Goal: Task Accomplishment & Management: Complete application form

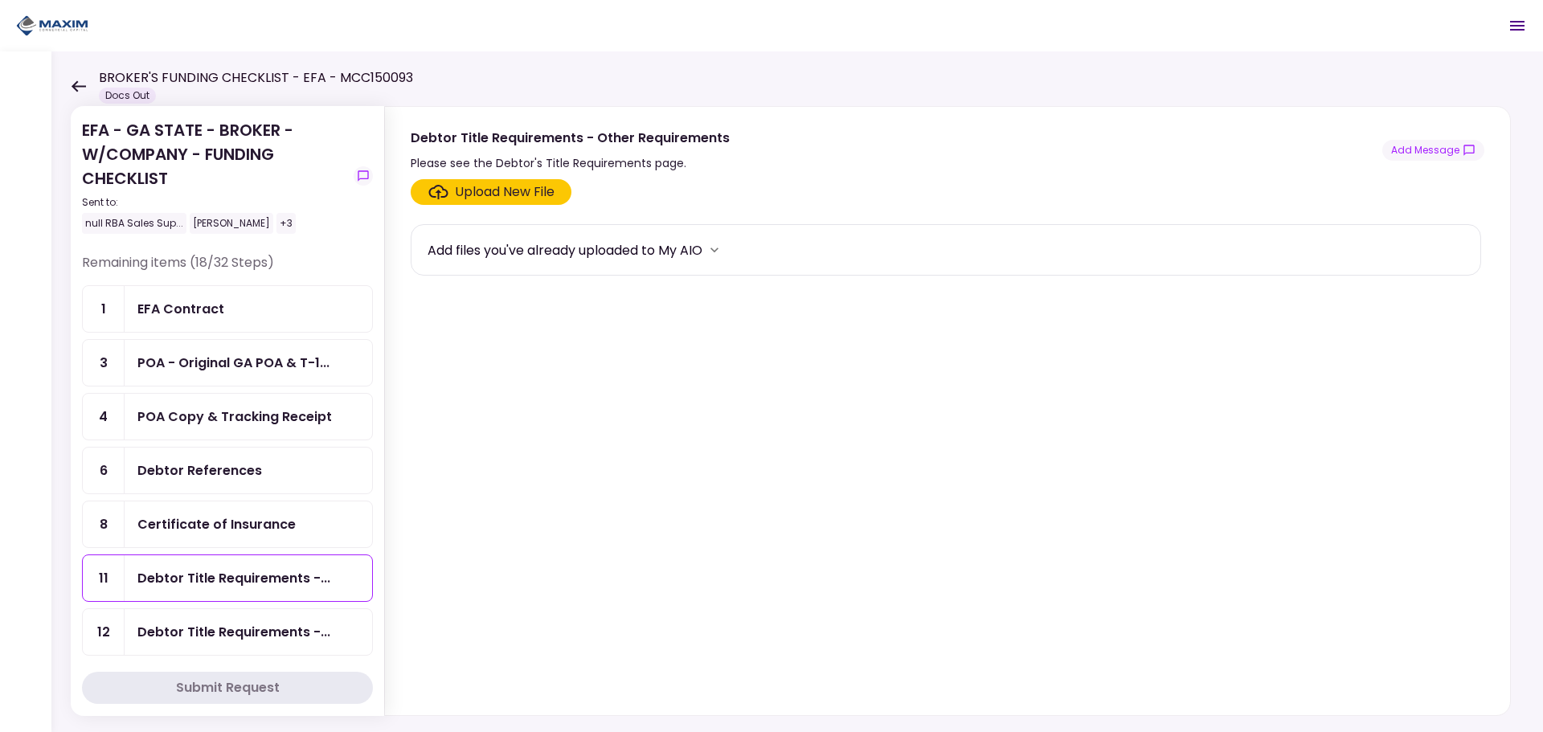
click at [258, 523] on div "Certificate of Insurance" at bounding box center [216, 524] width 158 height 20
click at [533, 194] on div "Upload New File" at bounding box center [505, 191] width 100 height 19
click at [0, 0] on input "Upload New File" at bounding box center [0, 0] width 0 height 0
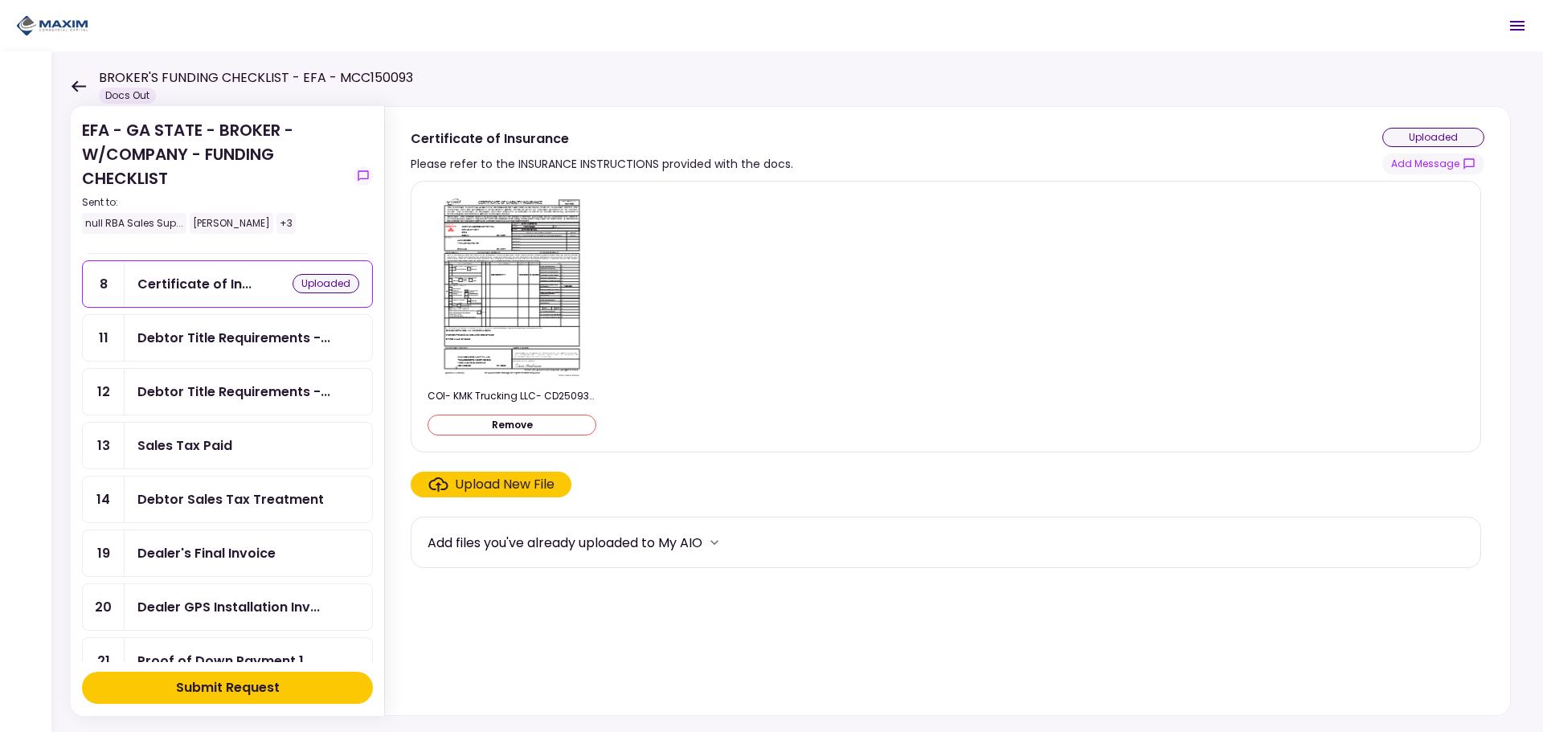
scroll to position [241, 0]
click at [276, 557] on div "Dealer's Final Invoice" at bounding box center [248, 552] width 222 height 20
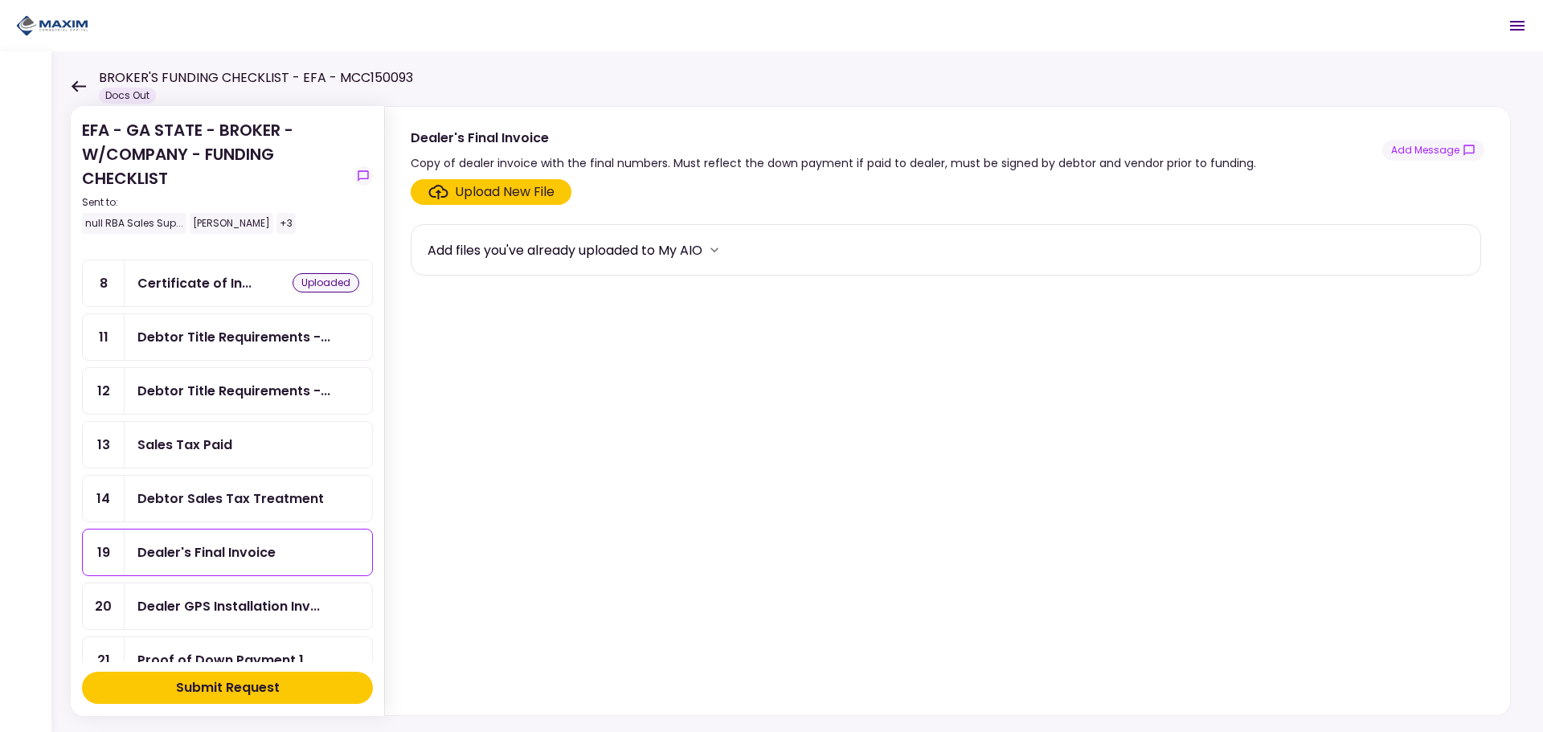
click at [501, 192] on div "Upload New File" at bounding box center [505, 191] width 100 height 19
click at [0, 0] on input "Upload New File" at bounding box center [0, 0] width 0 height 0
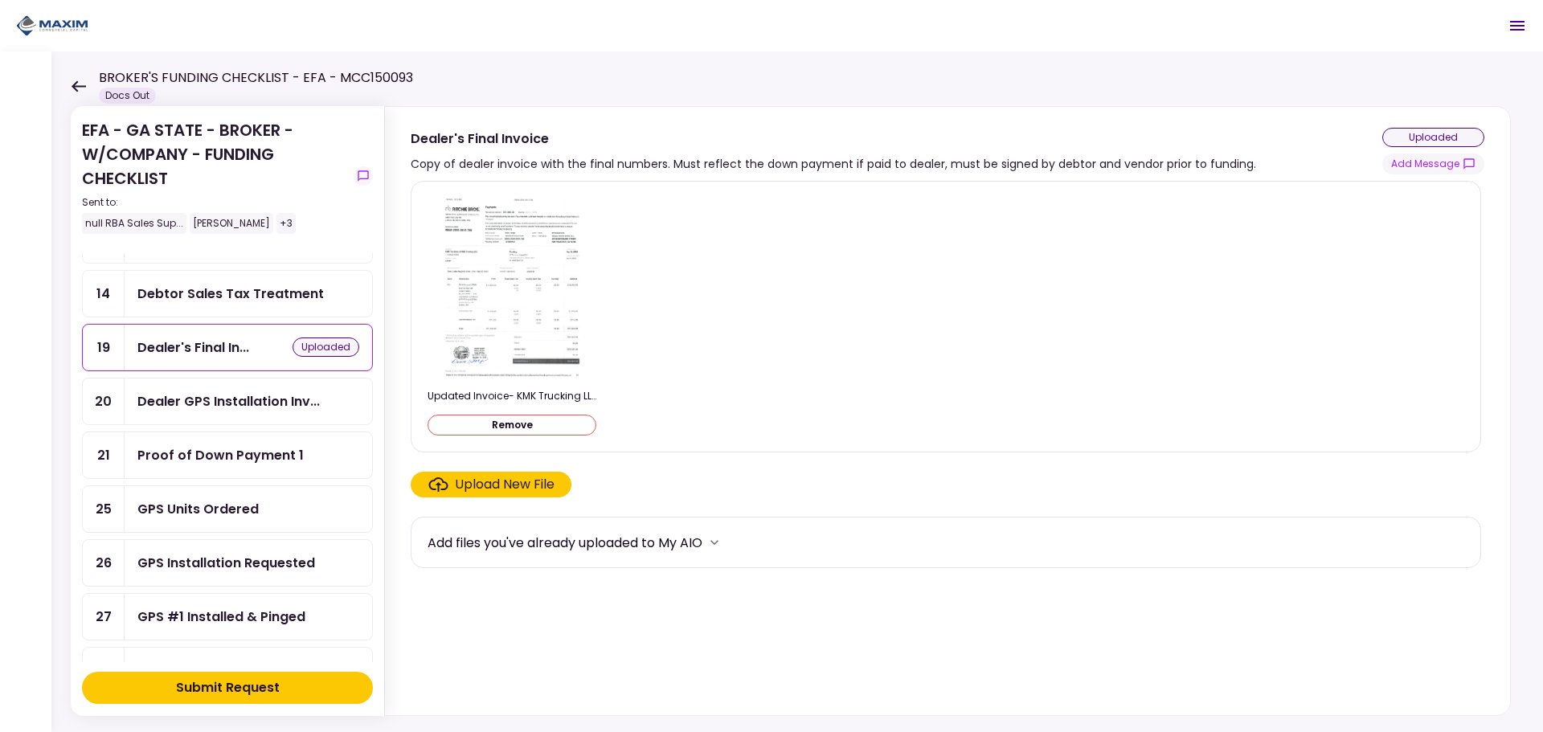
scroll to position [482, 0]
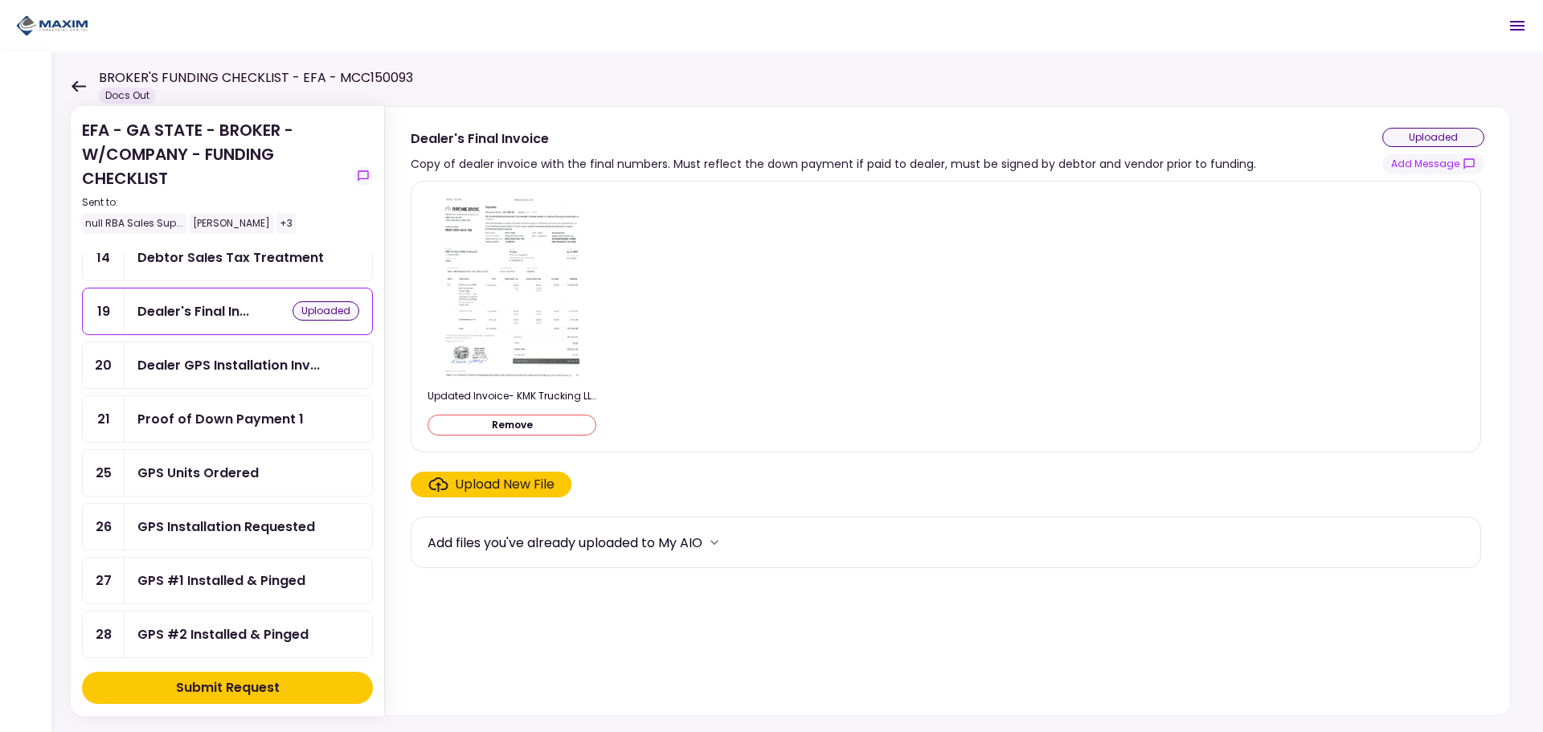
click at [260, 535] on div "GPS Installation Requested" at bounding box center [226, 527] width 178 height 20
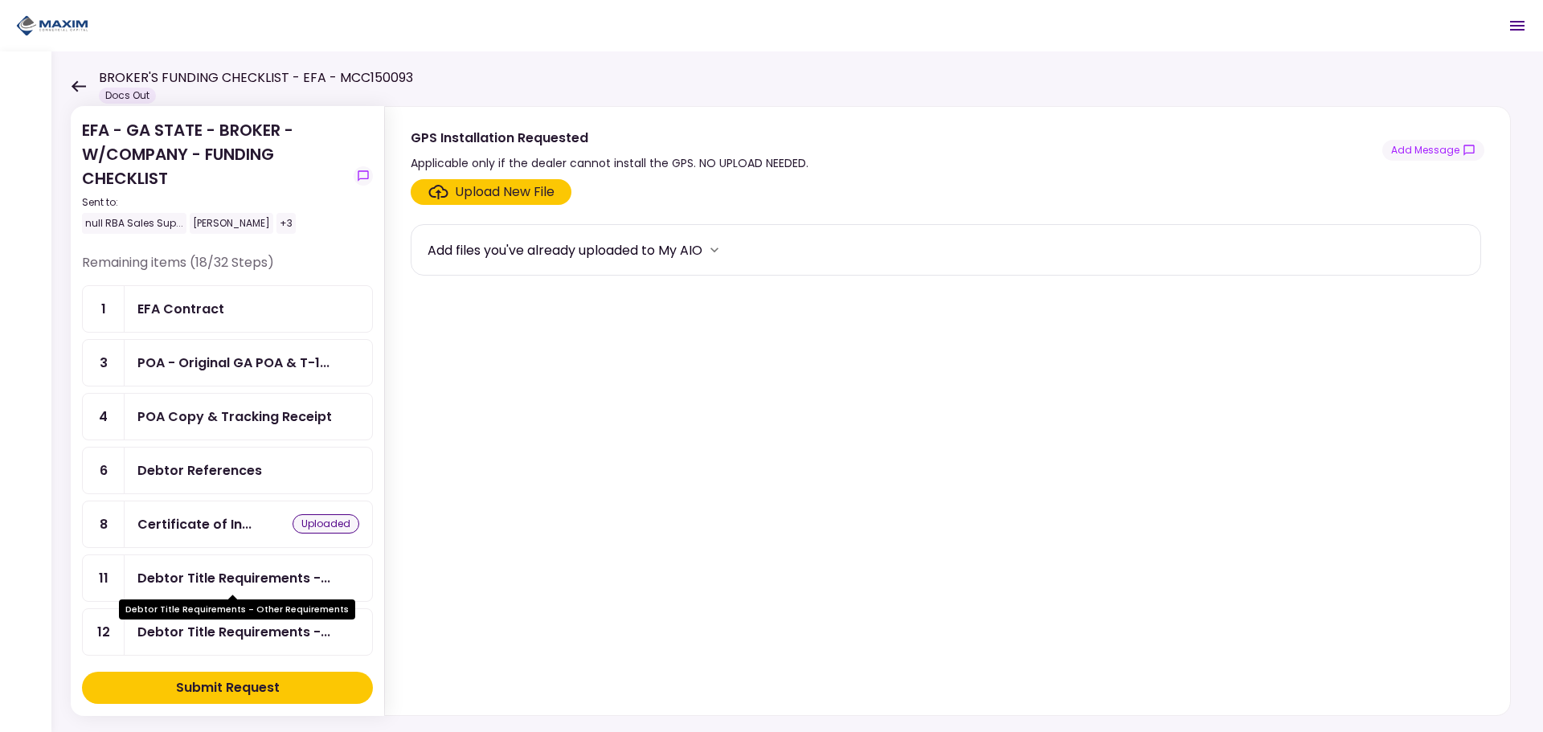
click at [244, 577] on div "Debtor Title Requirements -..." at bounding box center [233, 578] width 193 height 20
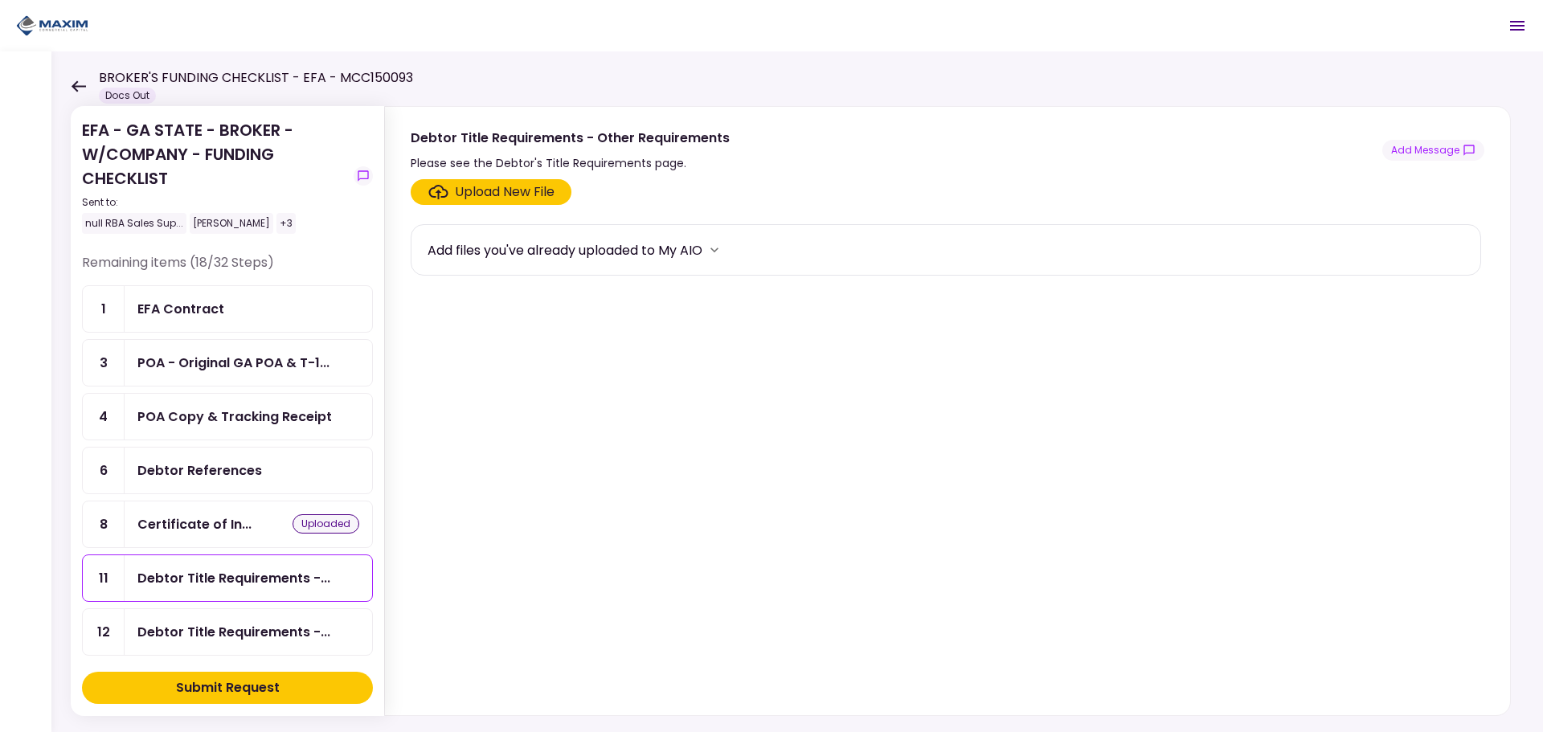
click at [250, 690] on div "Submit Request" at bounding box center [228, 687] width 104 height 19
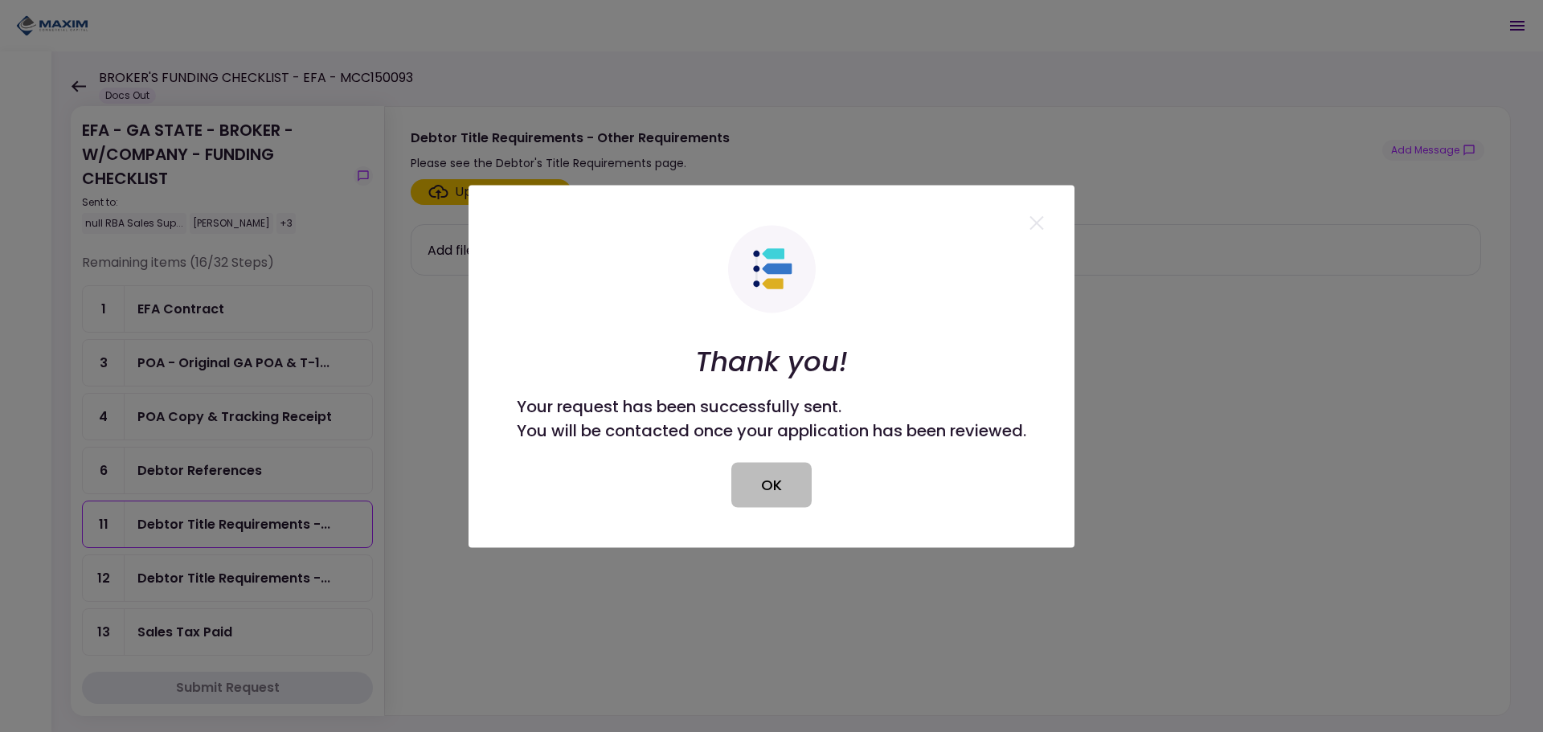
click at [773, 500] on button "OK" at bounding box center [771, 484] width 80 height 45
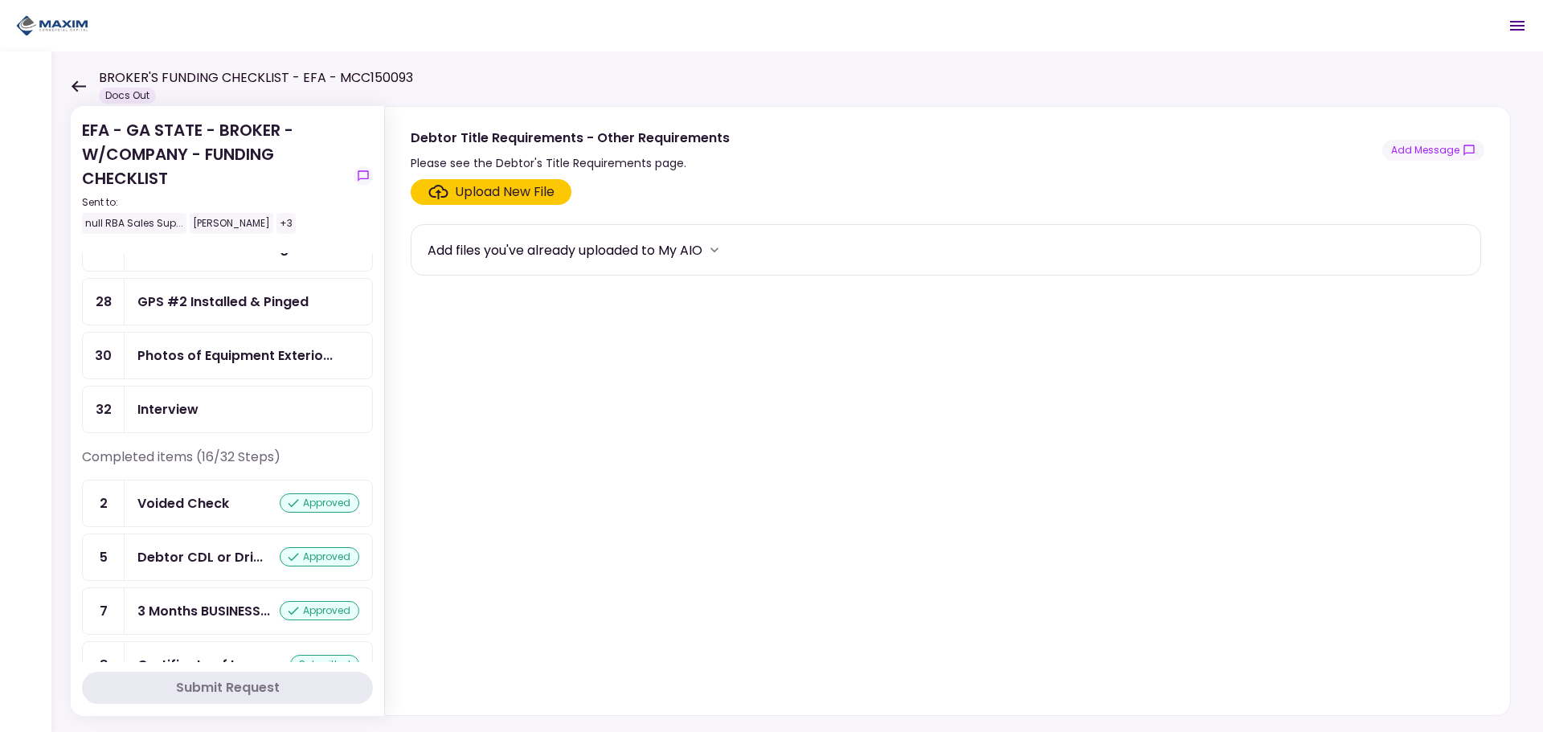
scroll to position [611, 0]
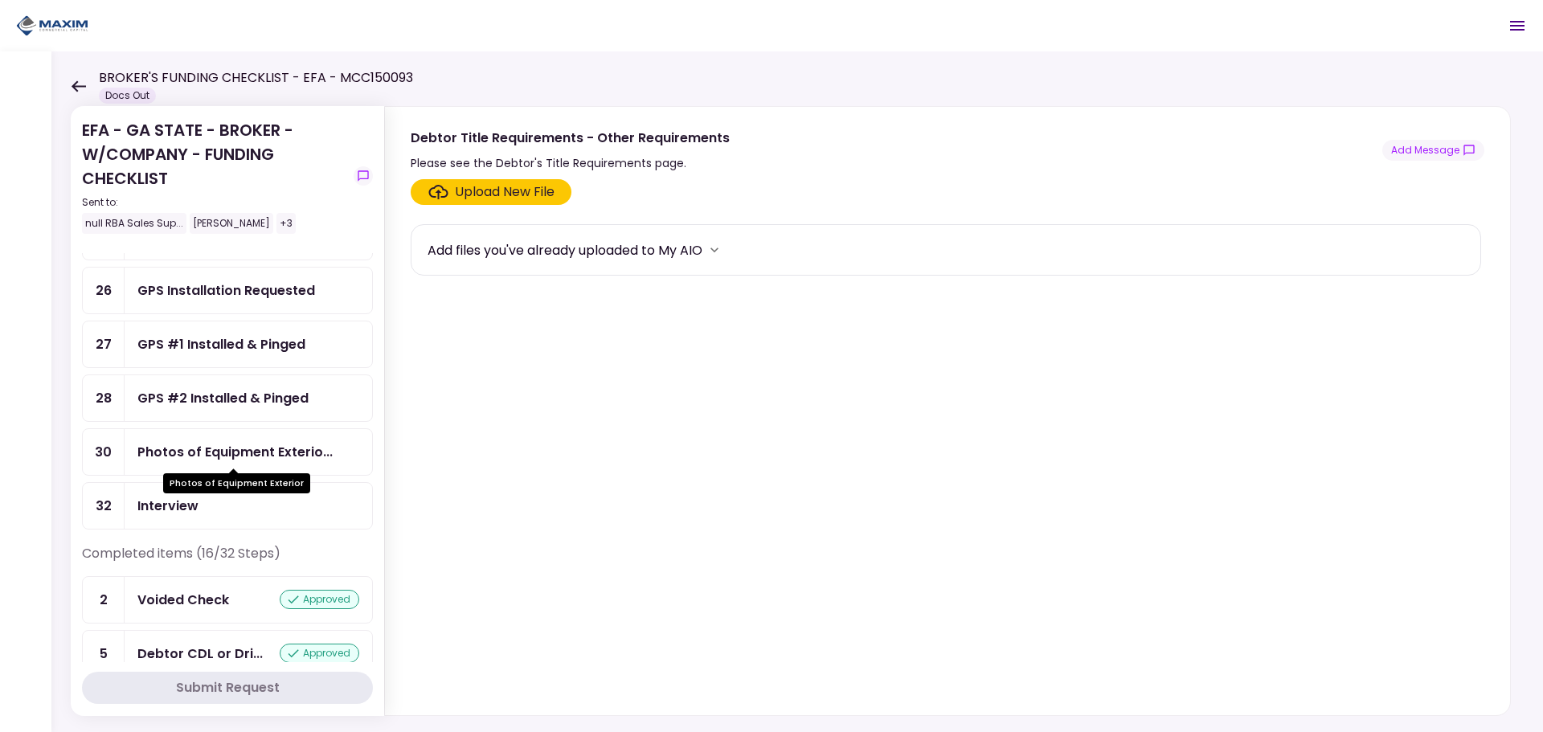
click at [239, 456] on div "Photos of Equipment Exterio..." at bounding box center [234, 452] width 195 height 20
click at [214, 448] on div "Photos of Equipment Exterio..." at bounding box center [234, 452] width 195 height 20
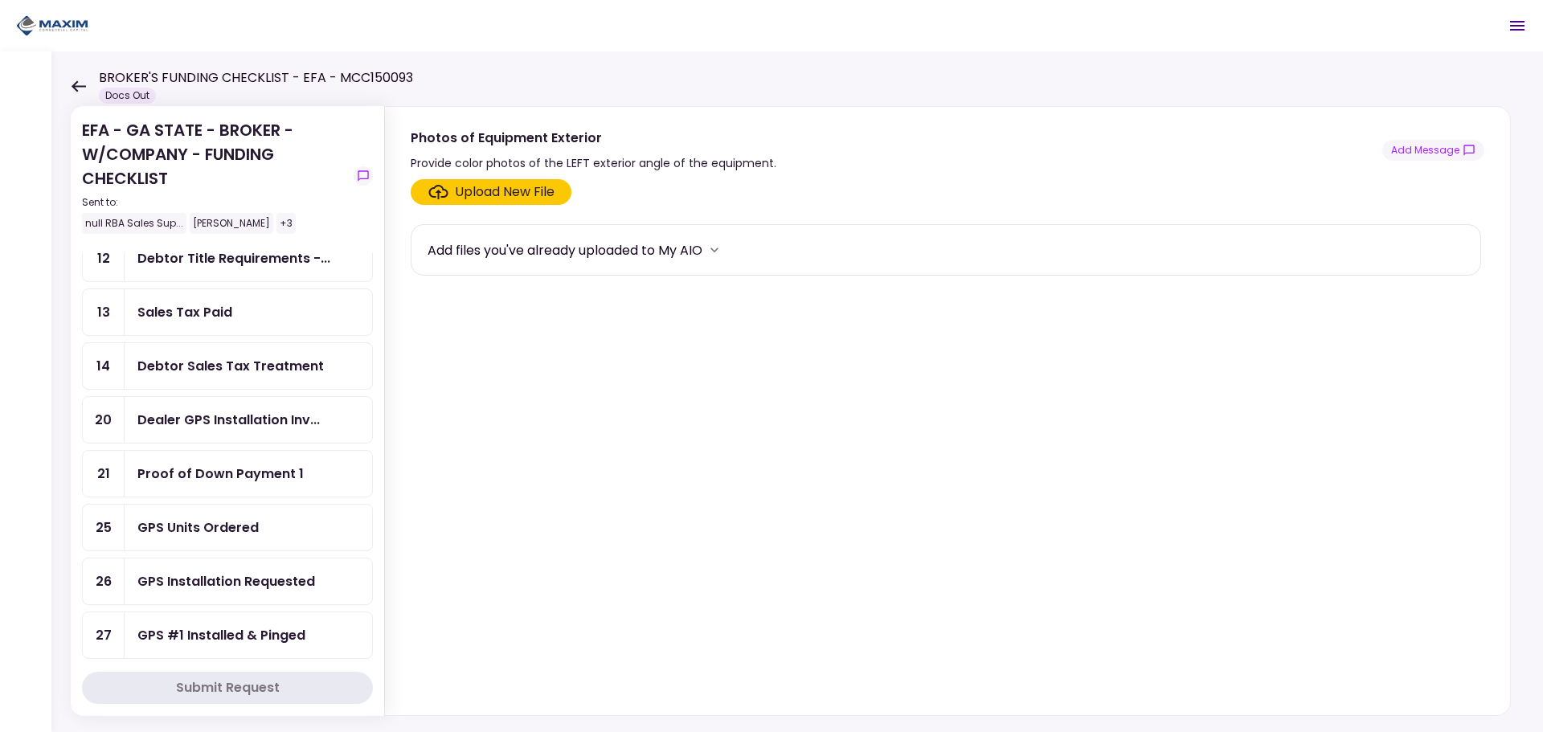
scroll to position [321, 0]
click at [248, 427] on div "Dealer GPS Installation Inv..." at bounding box center [228, 418] width 182 height 20
click at [248, 303] on div "Sales Tax Paid" at bounding box center [248, 311] width 222 height 20
click at [233, 334] on ul "1 EFA Contract 3 POA - Original GA POA & T-1... 4 POA Copy & Tracking Receipt 6…" at bounding box center [227, 391] width 291 height 855
click at [220, 373] on div "Debtor Sales Tax Treatment" at bounding box center [230, 364] width 186 height 20
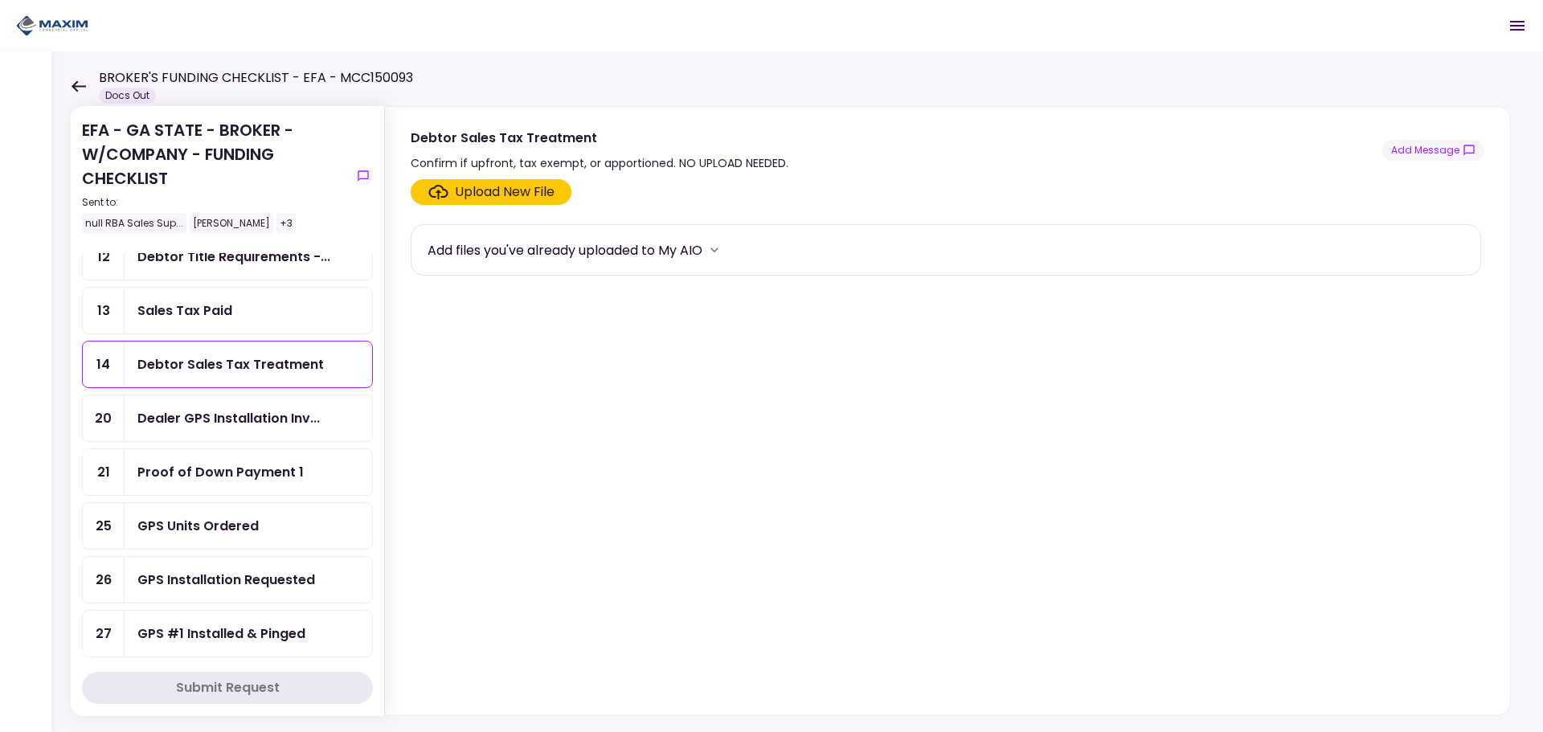
click at [215, 422] on div "Dealer GPS Installation Inv..." at bounding box center [228, 418] width 182 height 20
click at [82, 88] on icon at bounding box center [78, 86] width 15 height 12
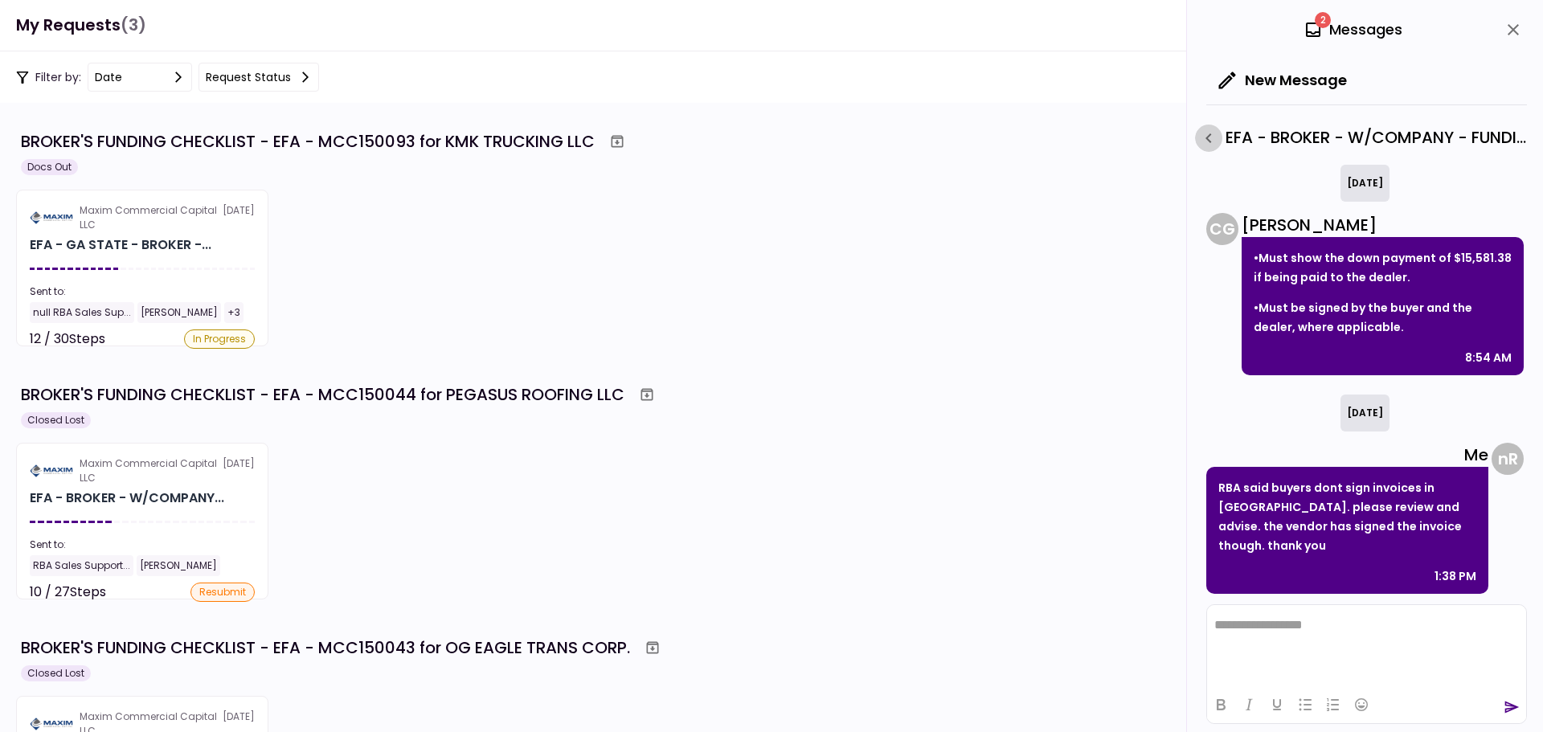
click at [1209, 141] on icon "button" at bounding box center [1208, 138] width 6 height 10
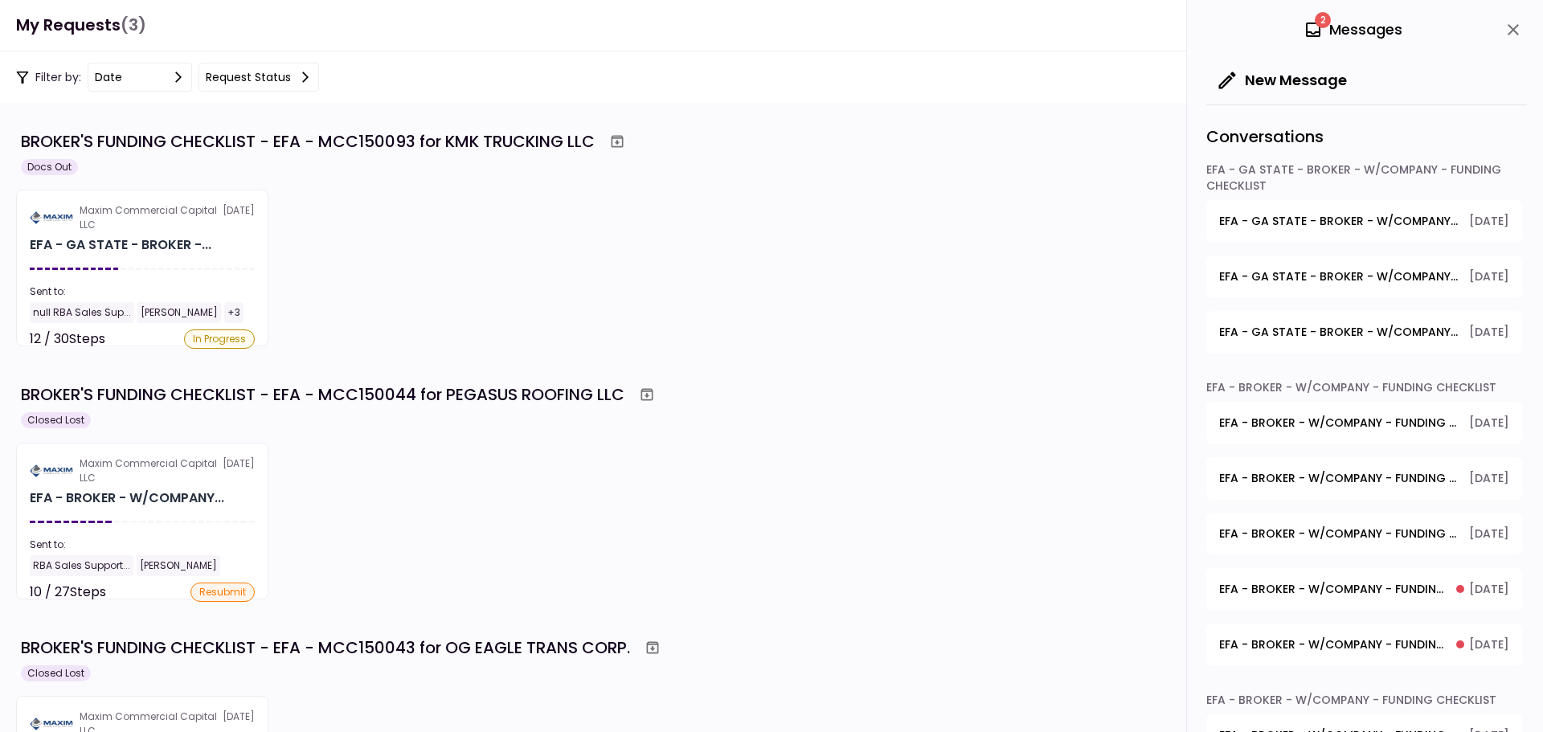
click at [1321, 229] on span "EFA - GA STATE - BROKER - W/COMPANY - FUNDING CHECKLIST - GPS Installation Requ…" at bounding box center [1338, 221] width 239 height 17
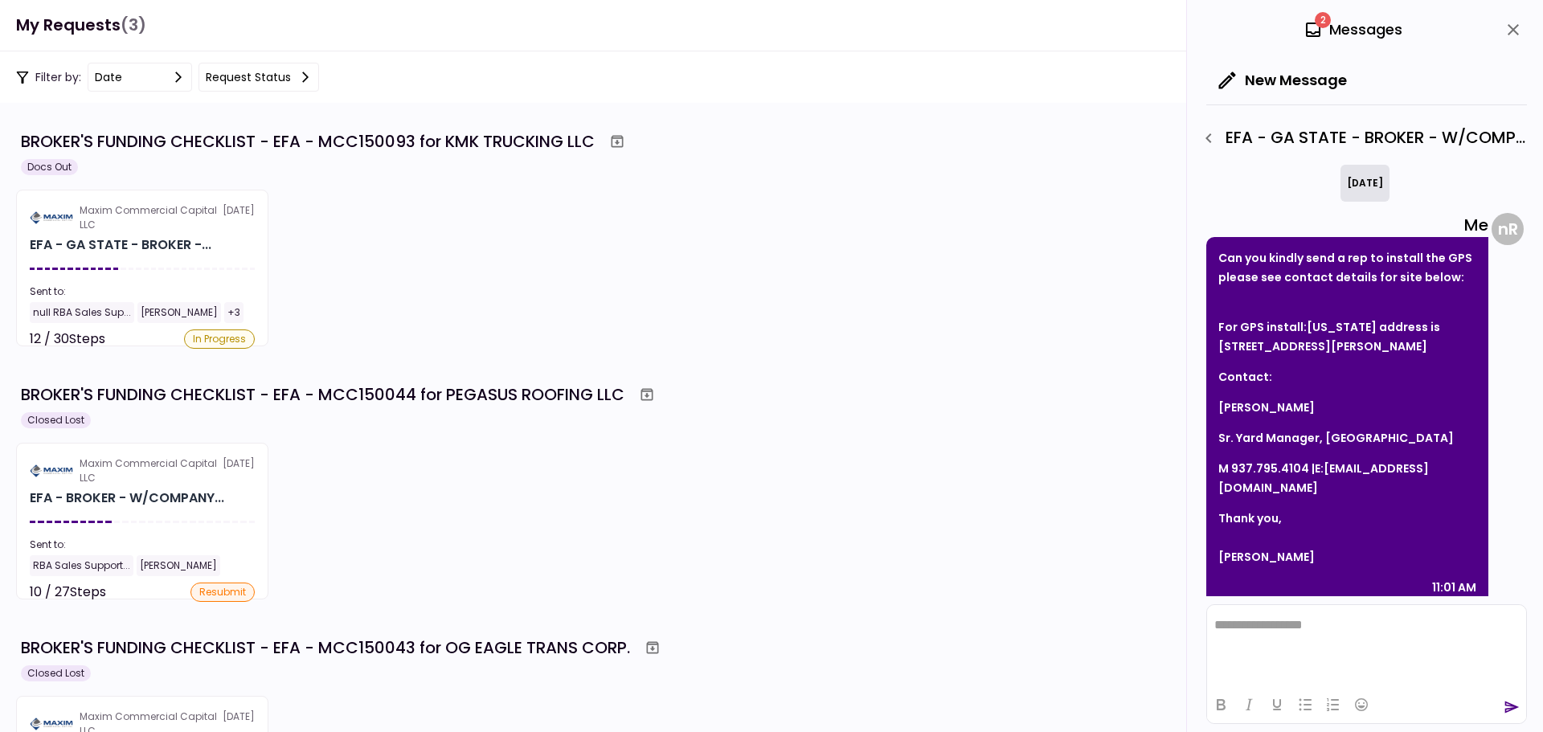
click at [1315, 18] on span "2" at bounding box center [1323, 20] width 16 height 16
click at [1505, 33] on icon "close" at bounding box center [1513, 29] width 19 height 19
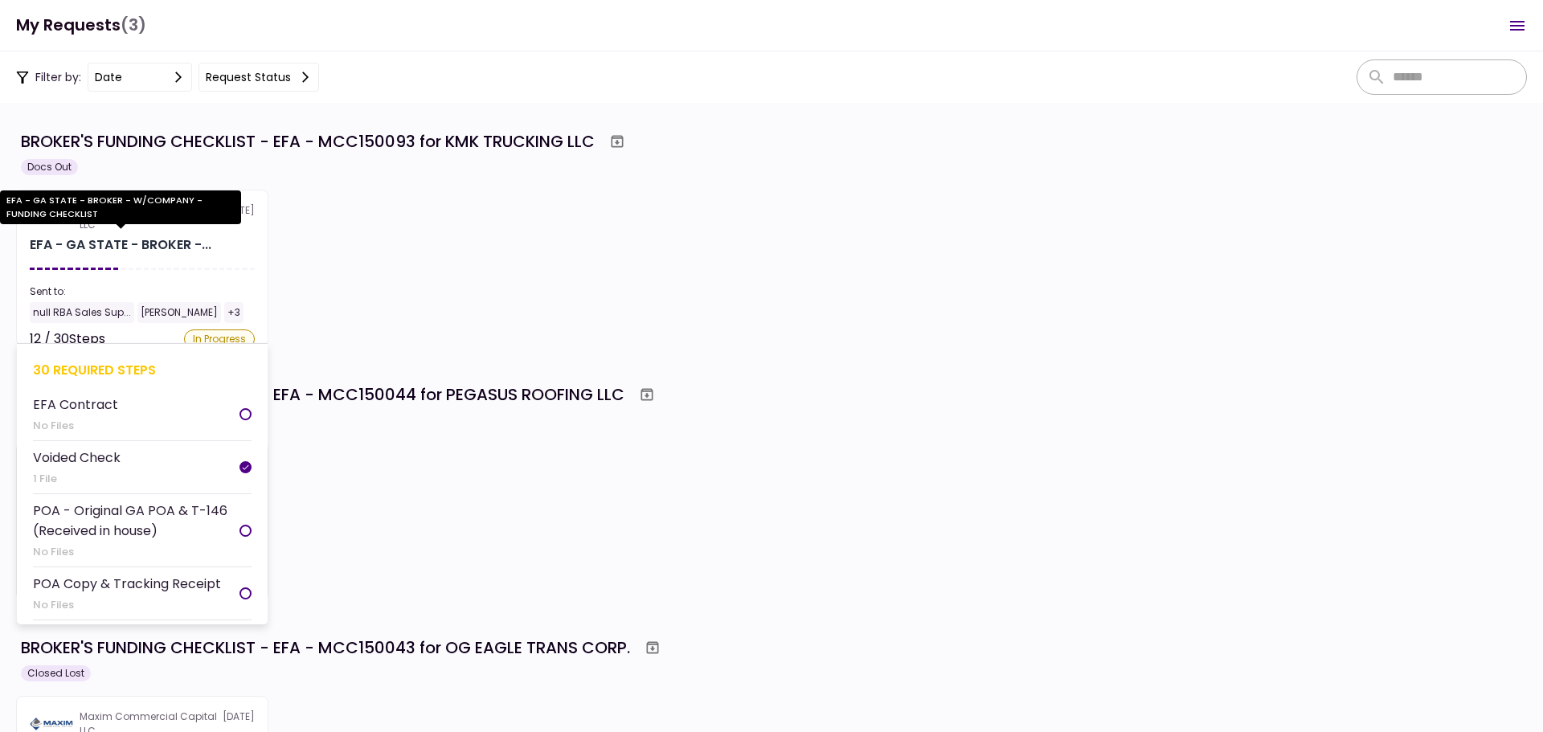
click at [186, 250] on div "EFA - GA STATE - BROKER -..." at bounding box center [121, 244] width 182 height 19
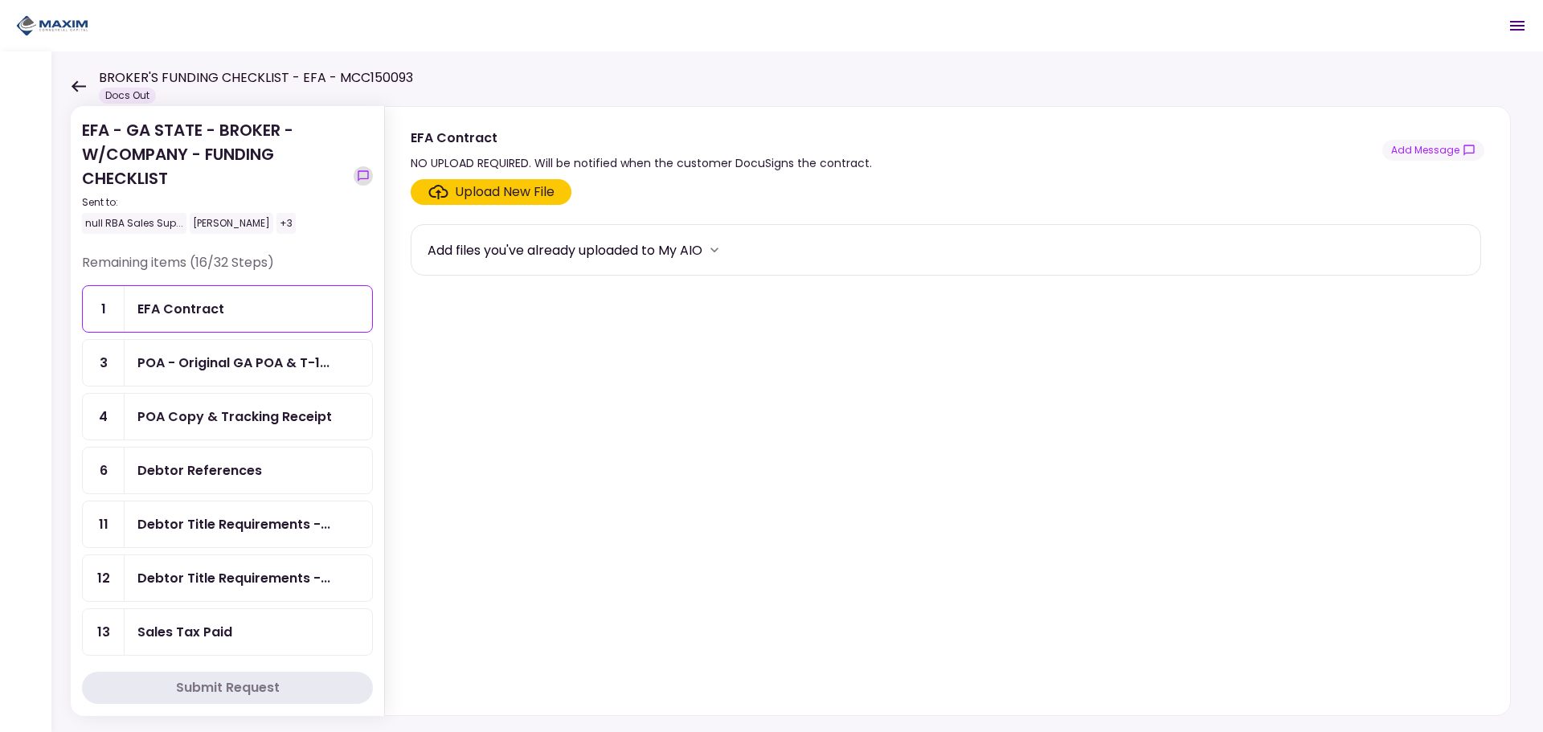
click at [368, 177] on icon "show-messages" at bounding box center [363, 175] width 10 height 10
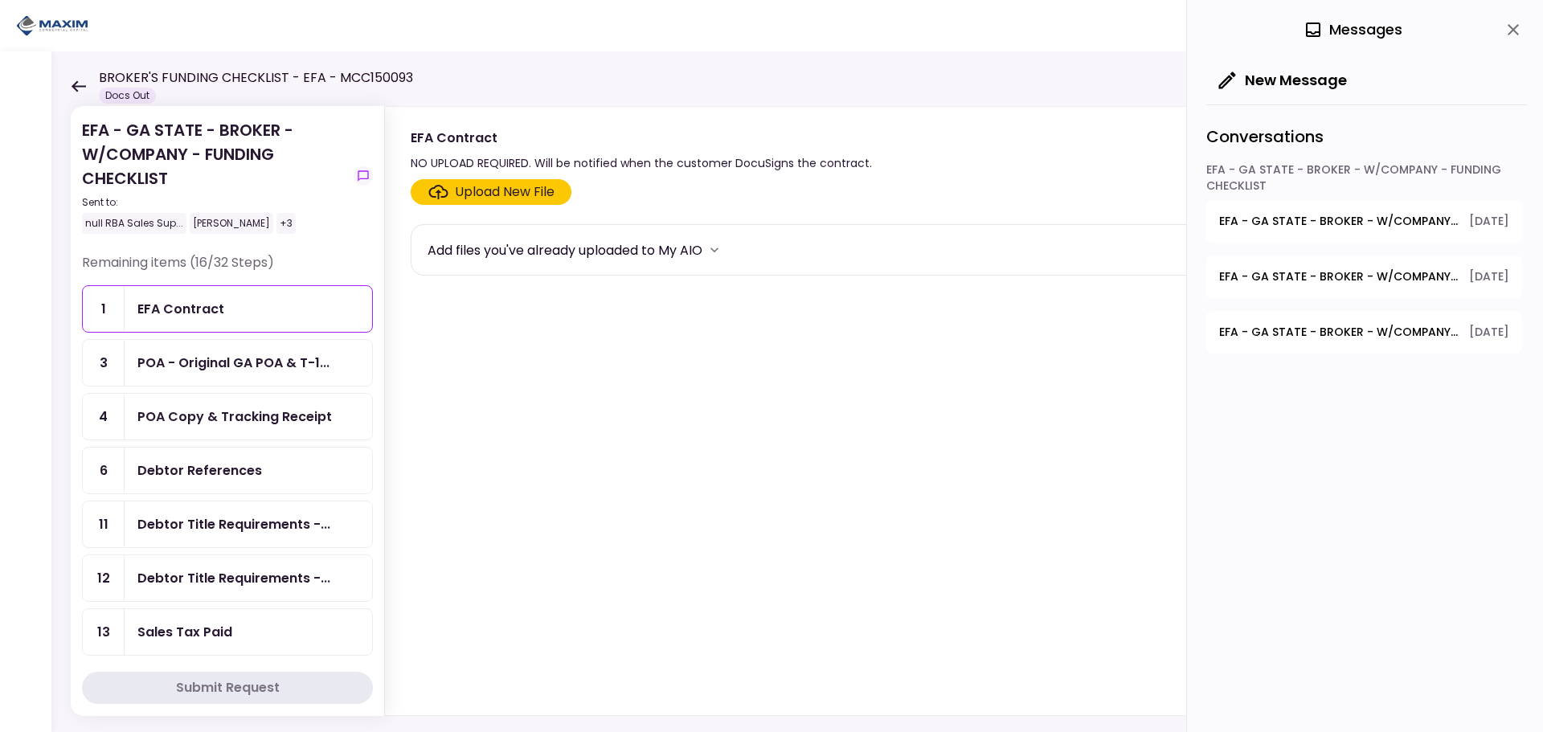
click at [1389, 150] on div "Conversations" at bounding box center [1366, 132] width 321 height 57
click at [1379, 190] on div "EFA - GA STATE - BROKER - W/COMPANY - FUNDING CHECKLIST" at bounding box center [1364, 181] width 316 height 39
click at [1376, 216] on span "EFA - GA STATE - BROKER - W/COMPANY - FUNDING CHECKLIST - GPS Installation Requ…" at bounding box center [1338, 221] width 239 height 17
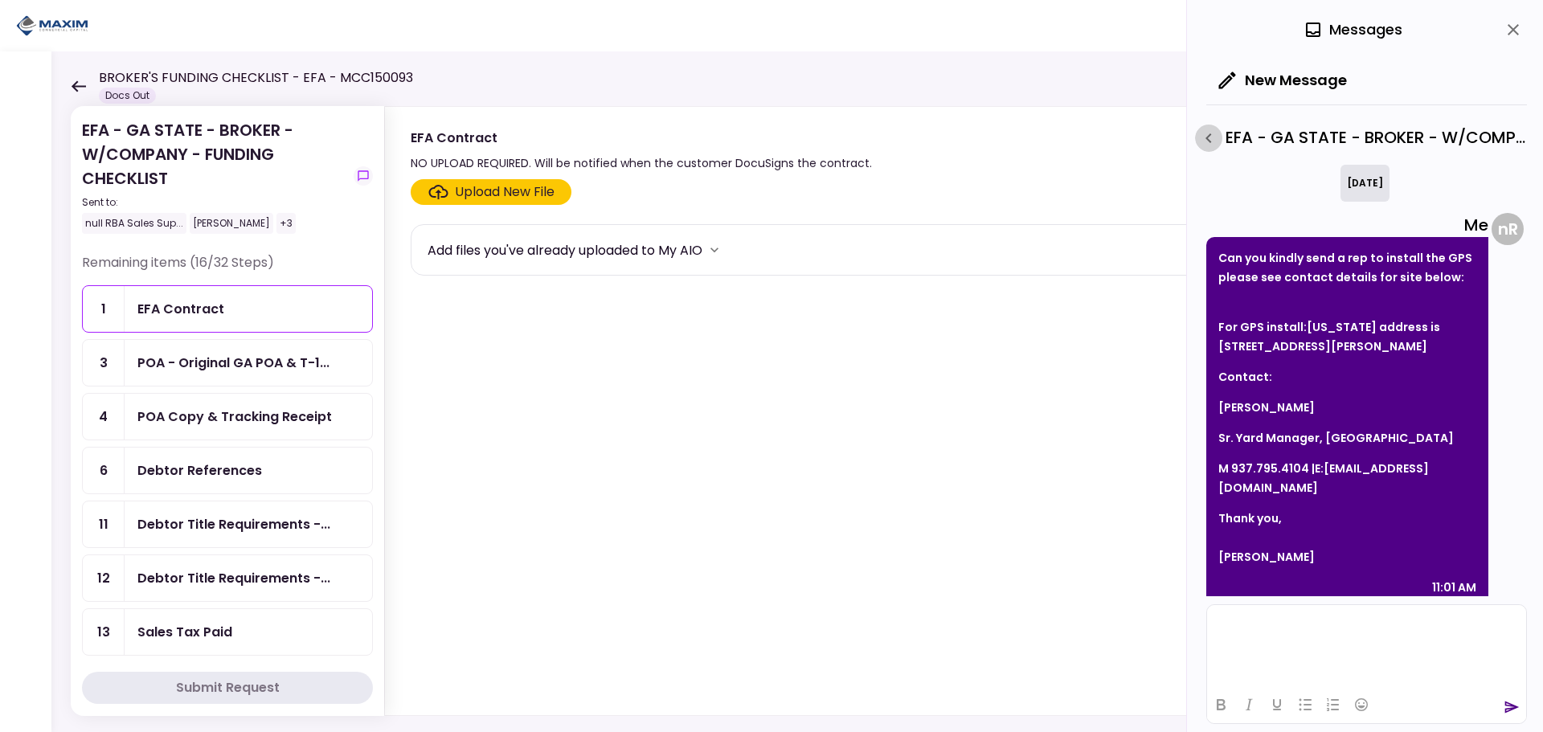
click at [1213, 141] on icon "button" at bounding box center [1208, 138] width 19 height 19
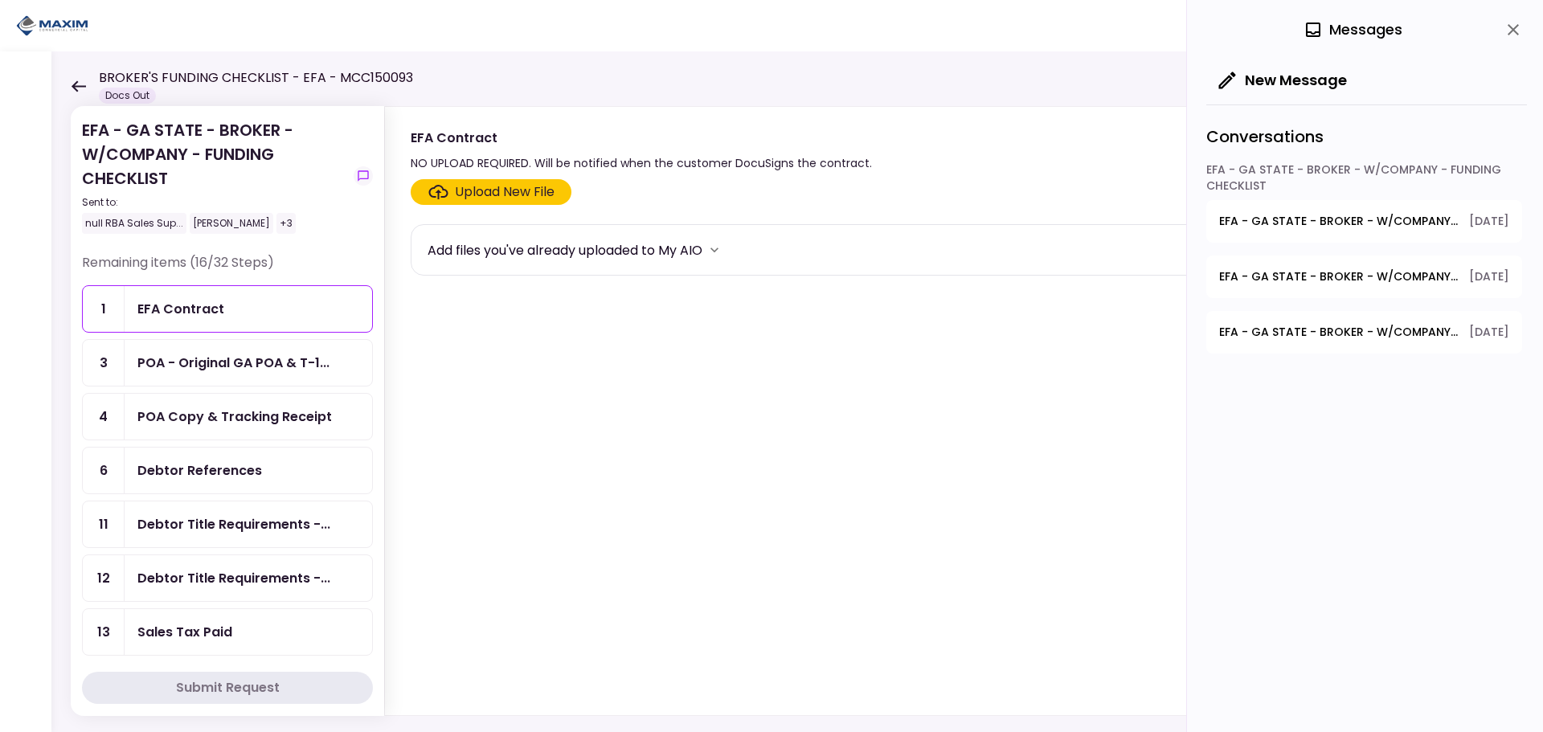
click at [1303, 276] on span "EFA - GA STATE - BROKER - W/COMPANY - FUNDING CHECKLIST - Debtor Title Requirem…" at bounding box center [1338, 276] width 239 height 17
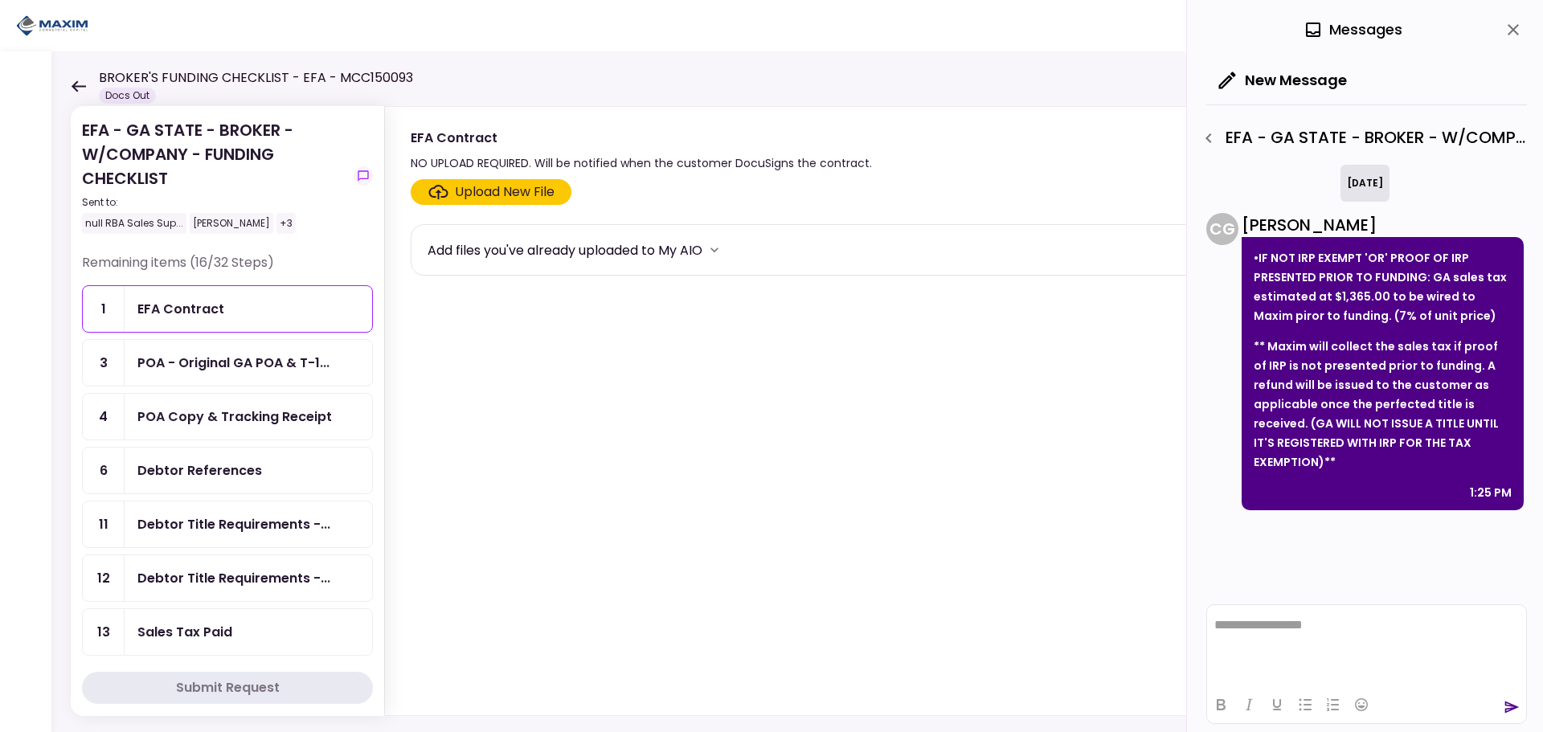
click at [1212, 135] on icon "button" at bounding box center [1208, 138] width 19 height 19
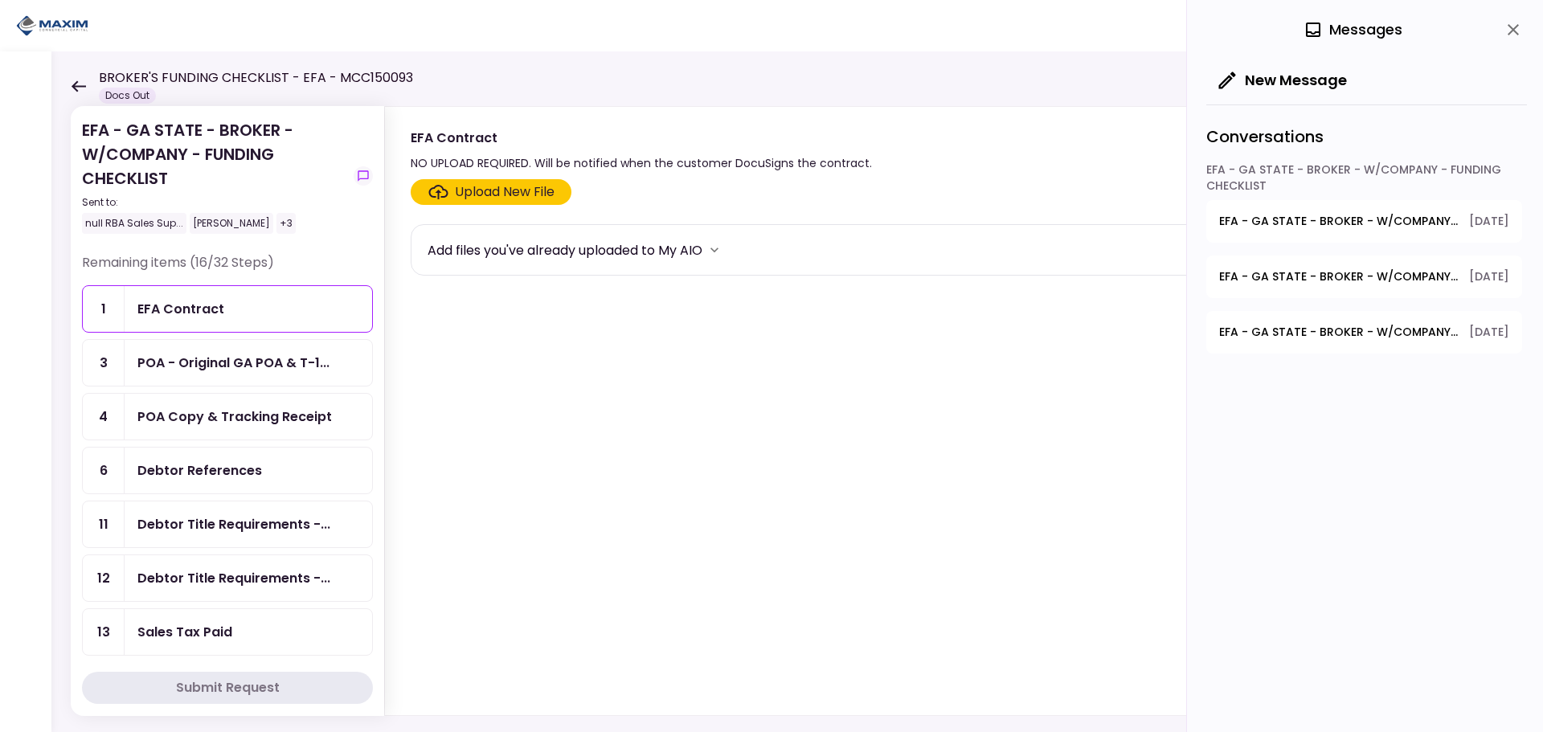
click at [1357, 333] on span "EFA - GA STATE - BROKER - W/COMPANY - FUNDING CHECKLIST - Debtor Title Requirem…" at bounding box center [1338, 332] width 239 height 17
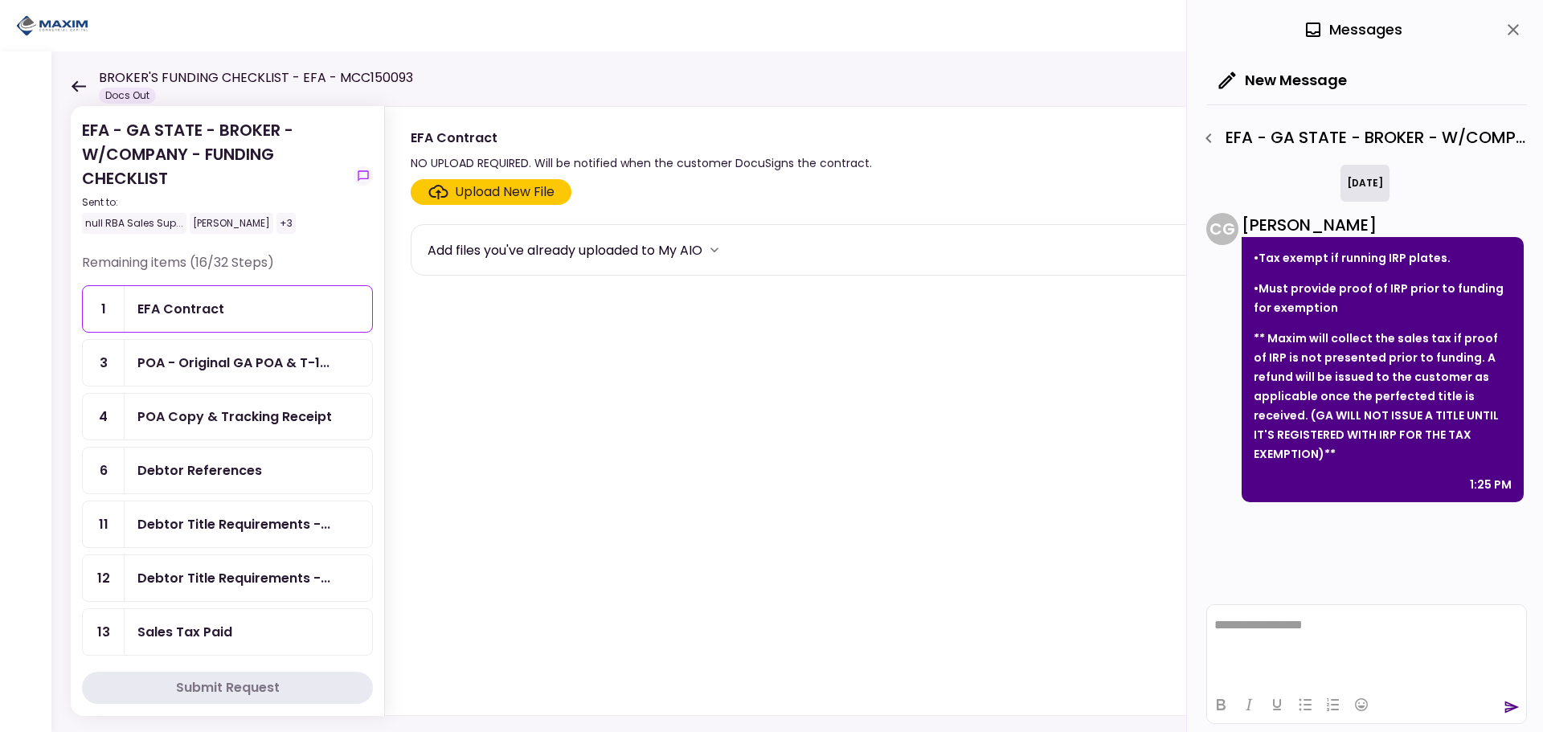
click at [1214, 133] on icon "button" at bounding box center [1208, 138] width 19 height 19
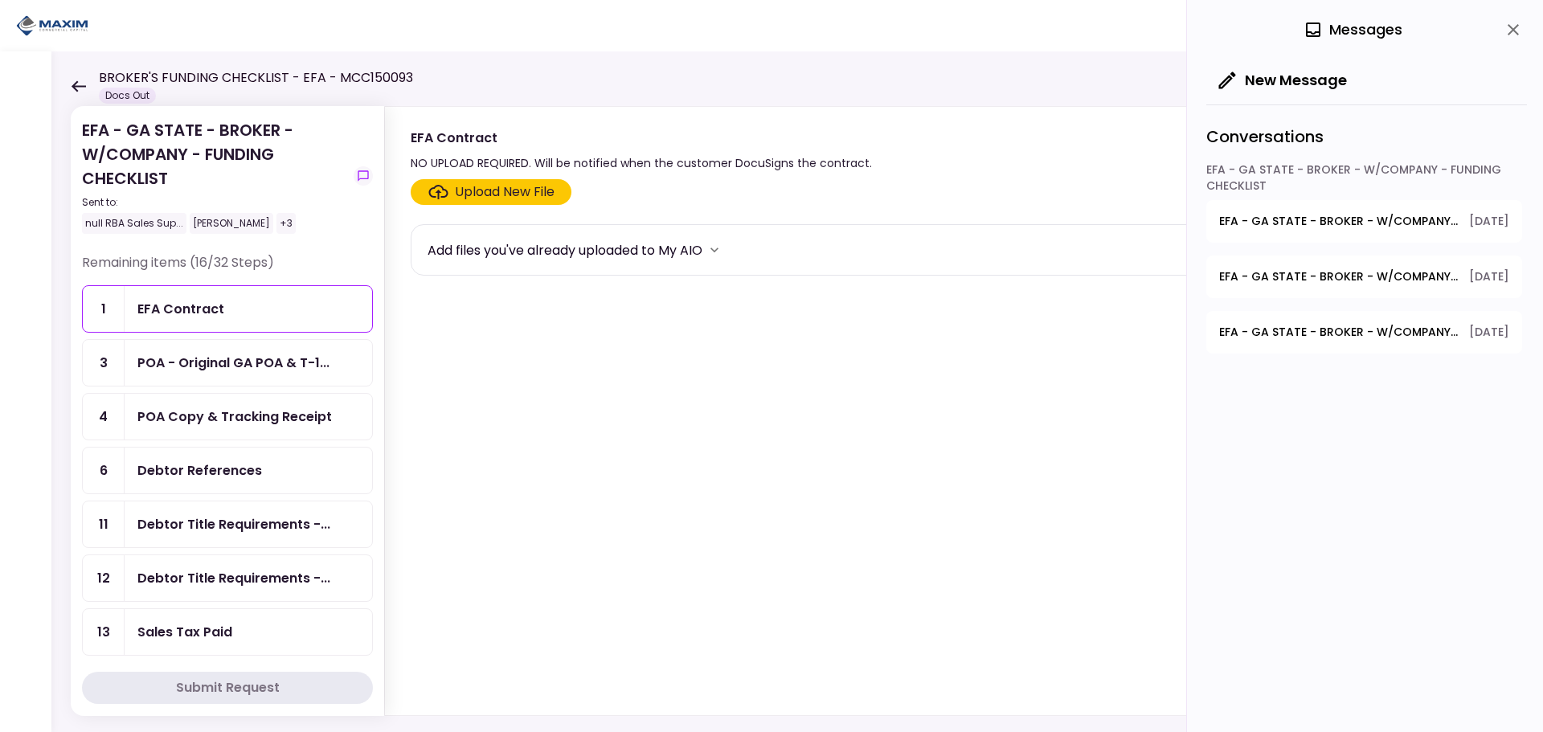
scroll to position [241, 0]
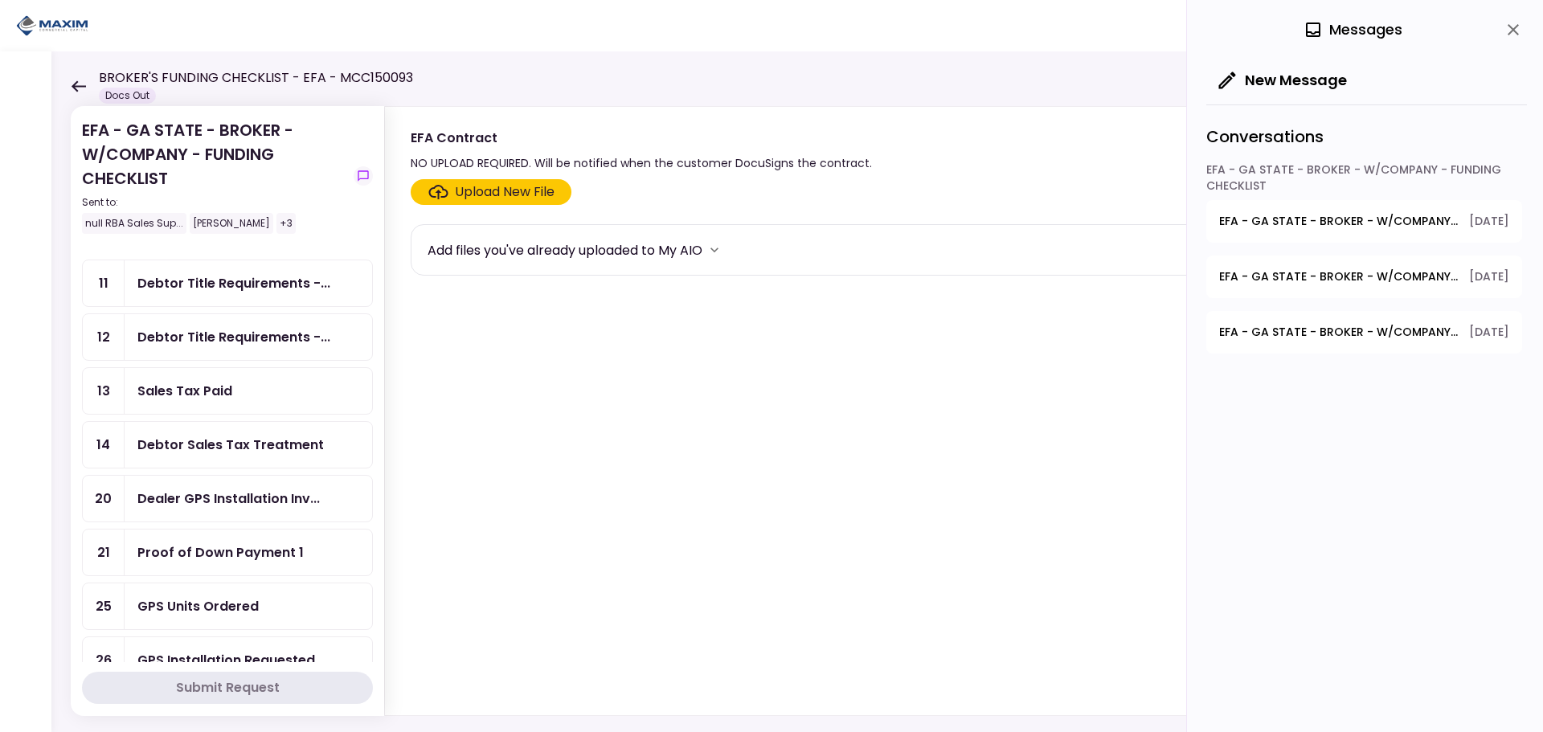
click at [248, 613] on div "GPS Units Ordered" at bounding box center [197, 606] width 121 height 20
click at [1501, 27] on button "close" at bounding box center [1513, 29] width 27 height 27
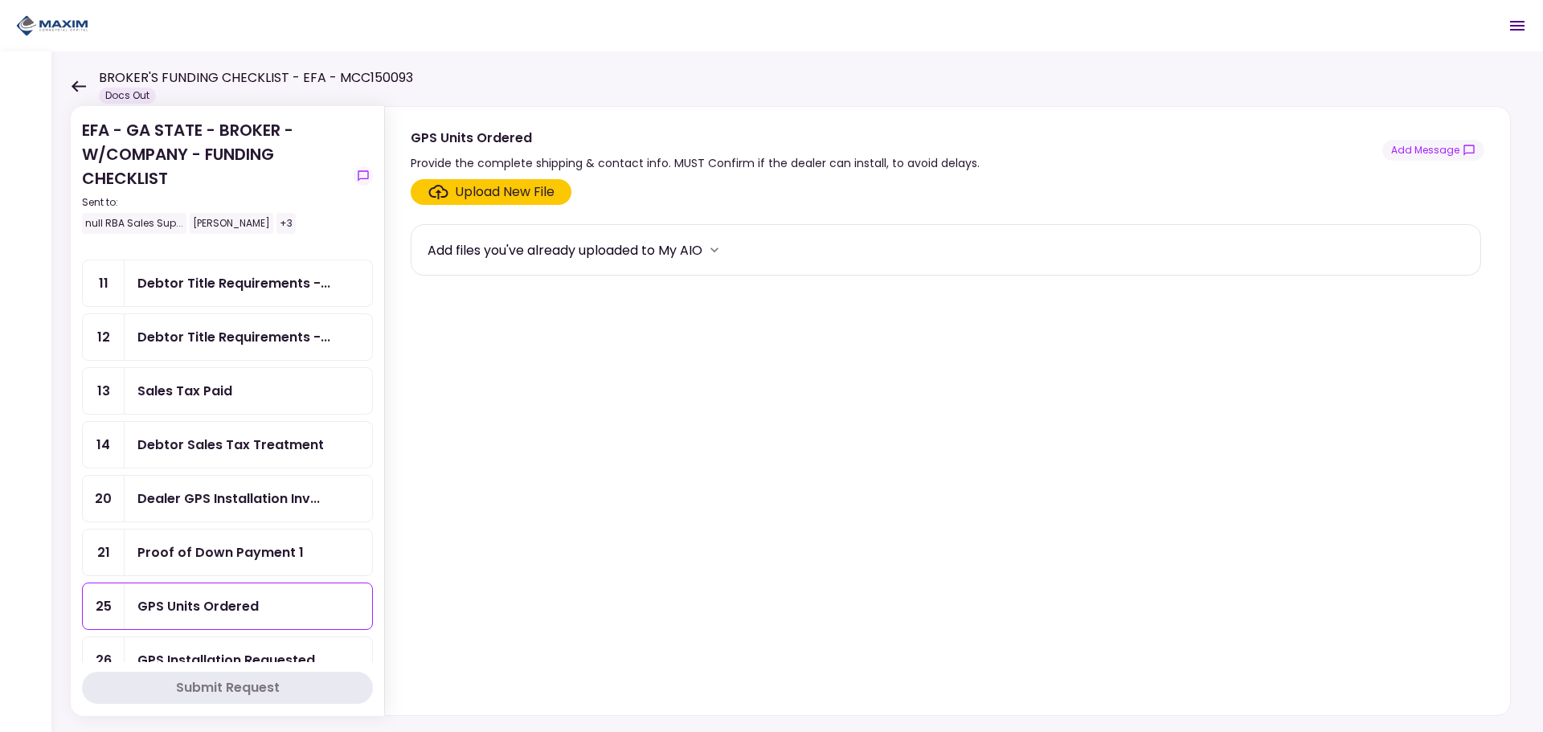
click at [795, 179] on div "Upload New File" at bounding box center [946, 192] width 1070 height 26
drag, startPoint x: 682, startPoint y: 649, endPoint x: 634, endPoint y: 636, distance: 49.9
click at [682, 649] on section "Upload New File Add files you've already uploaded to My AIO" at bounding box center [948, 444] width 1074 height 530
click at [517, 196] on div "Upload New File" at bounding box center [505, 191] width 100 height 19
click at [0, 0] on input "Upload New File" at bounding box center [0, 0] width 0 height 0
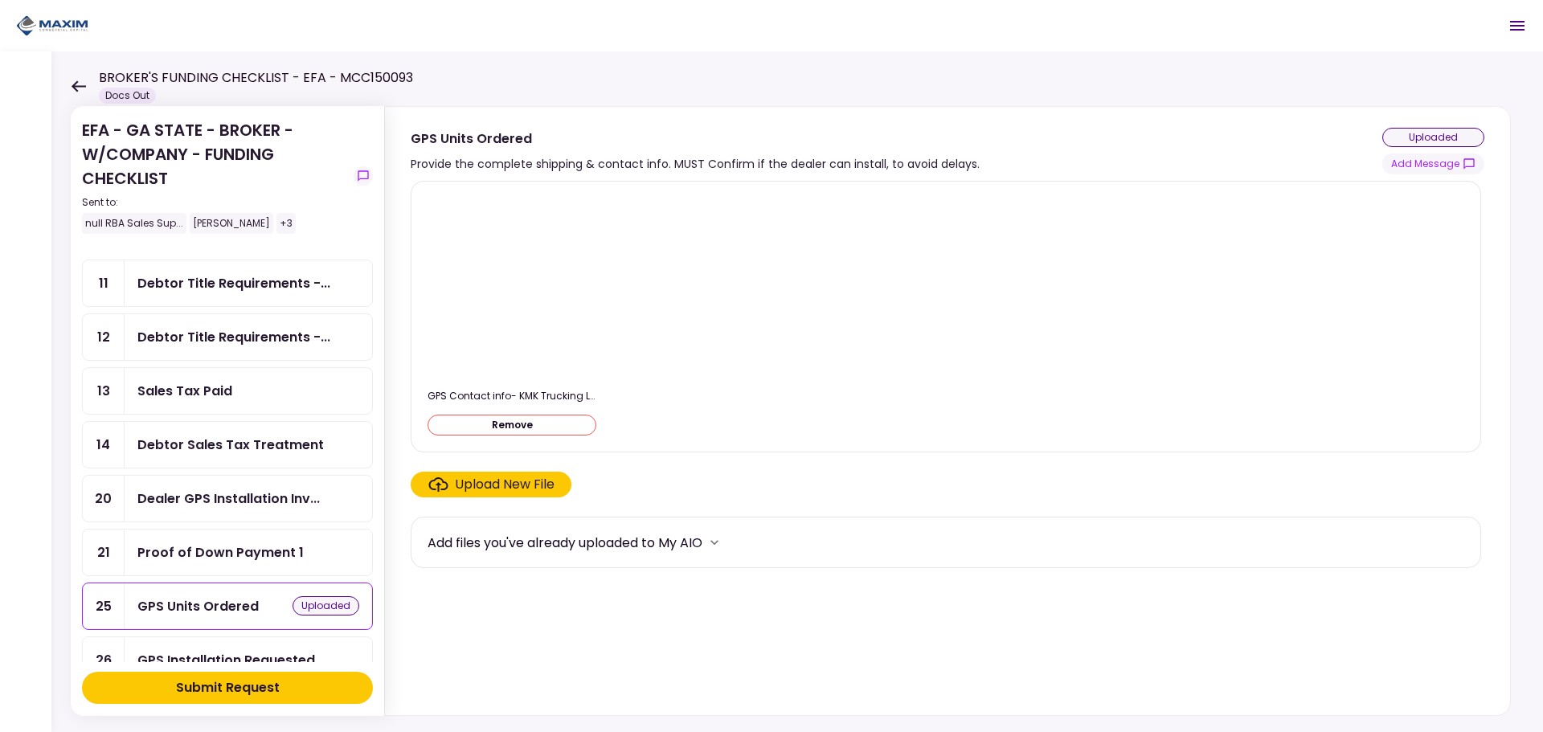
click at [158, 688] on button "Submit Request" at bounding box center [227, 688] width 291 height 32
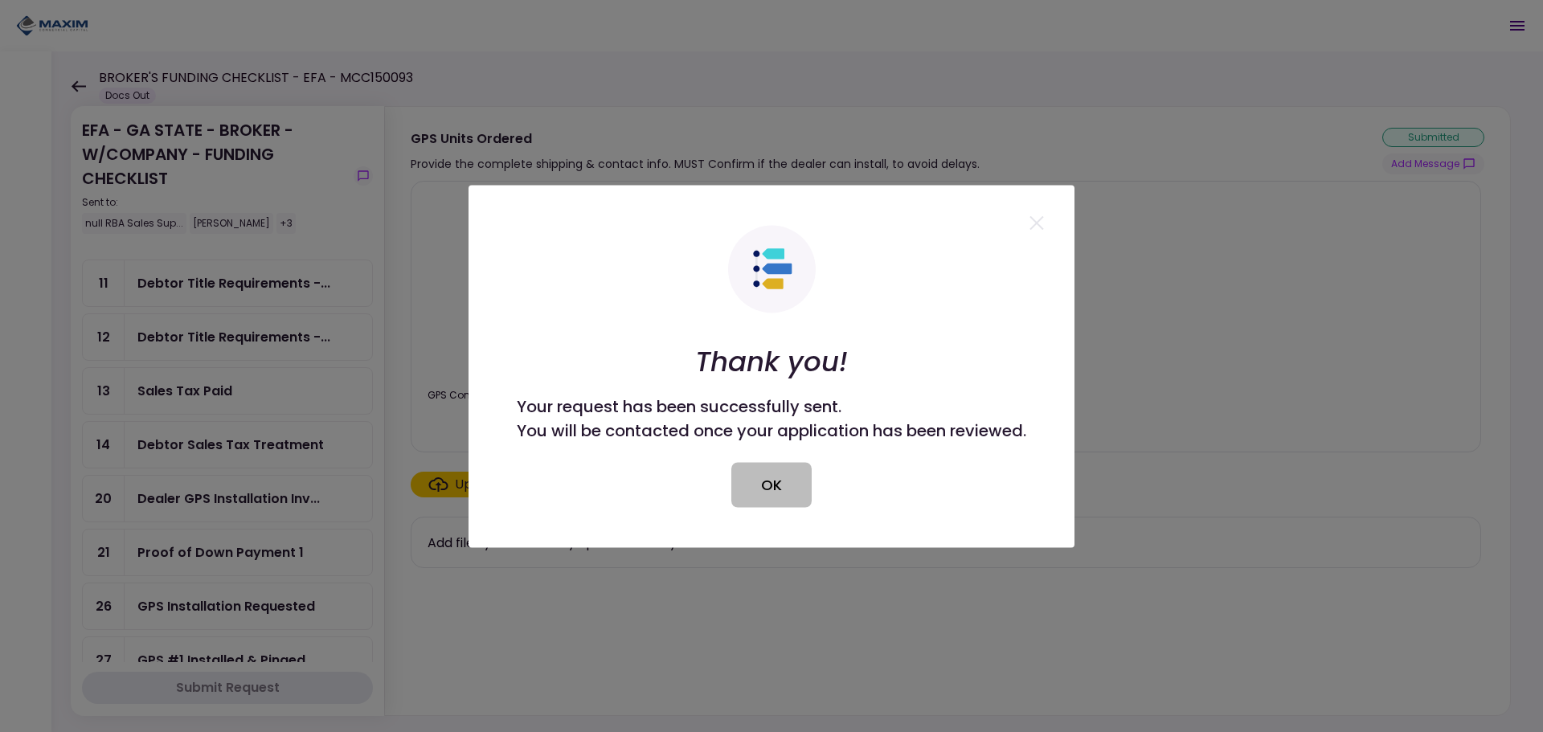
click at [779, 469] on button "OK" at bounding box center [771, 484] width 80 height 45
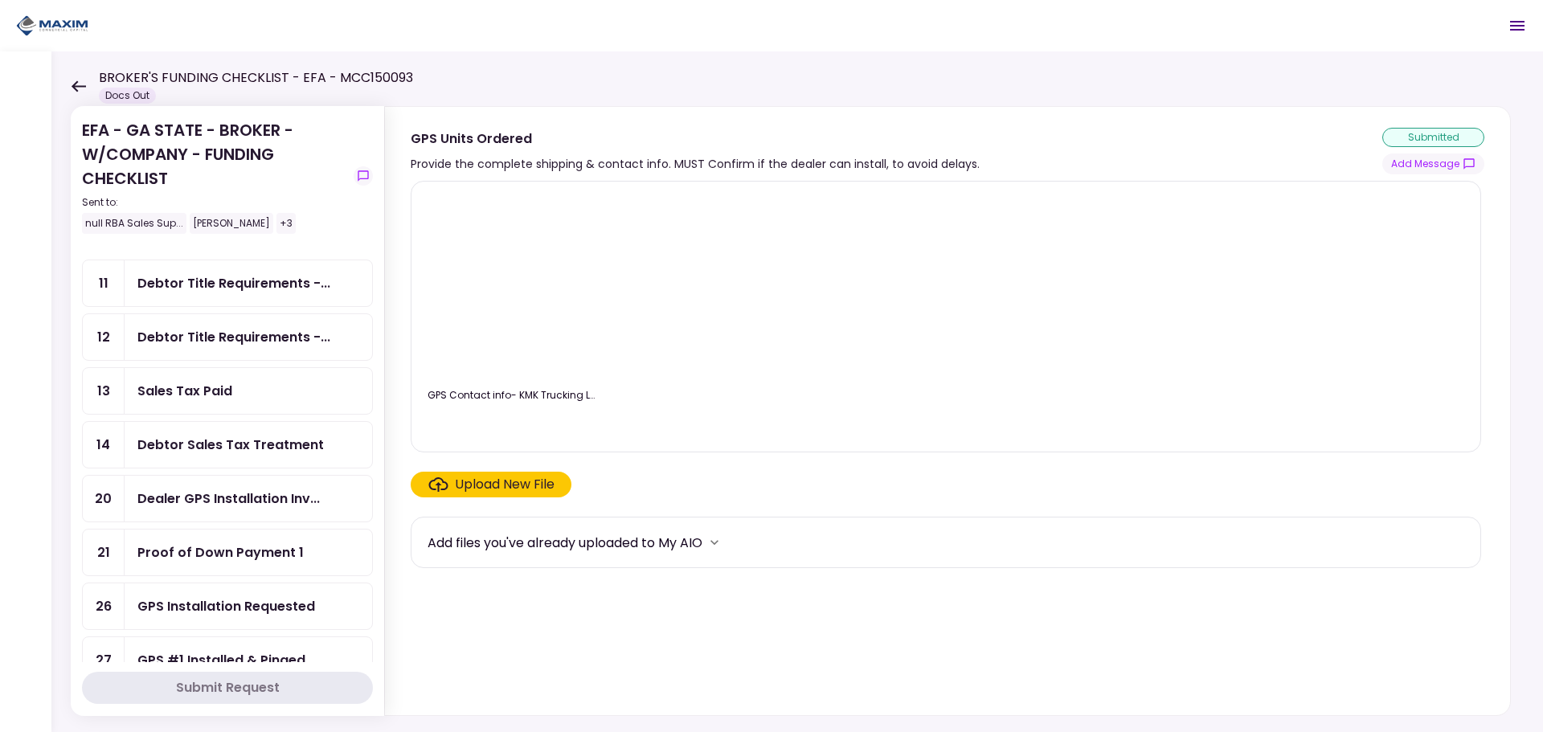
scroll to position [402, 0]
click at [272, 441] on div "GPS Installation Requested" at bounding box center [226, 446] width 178 height 20
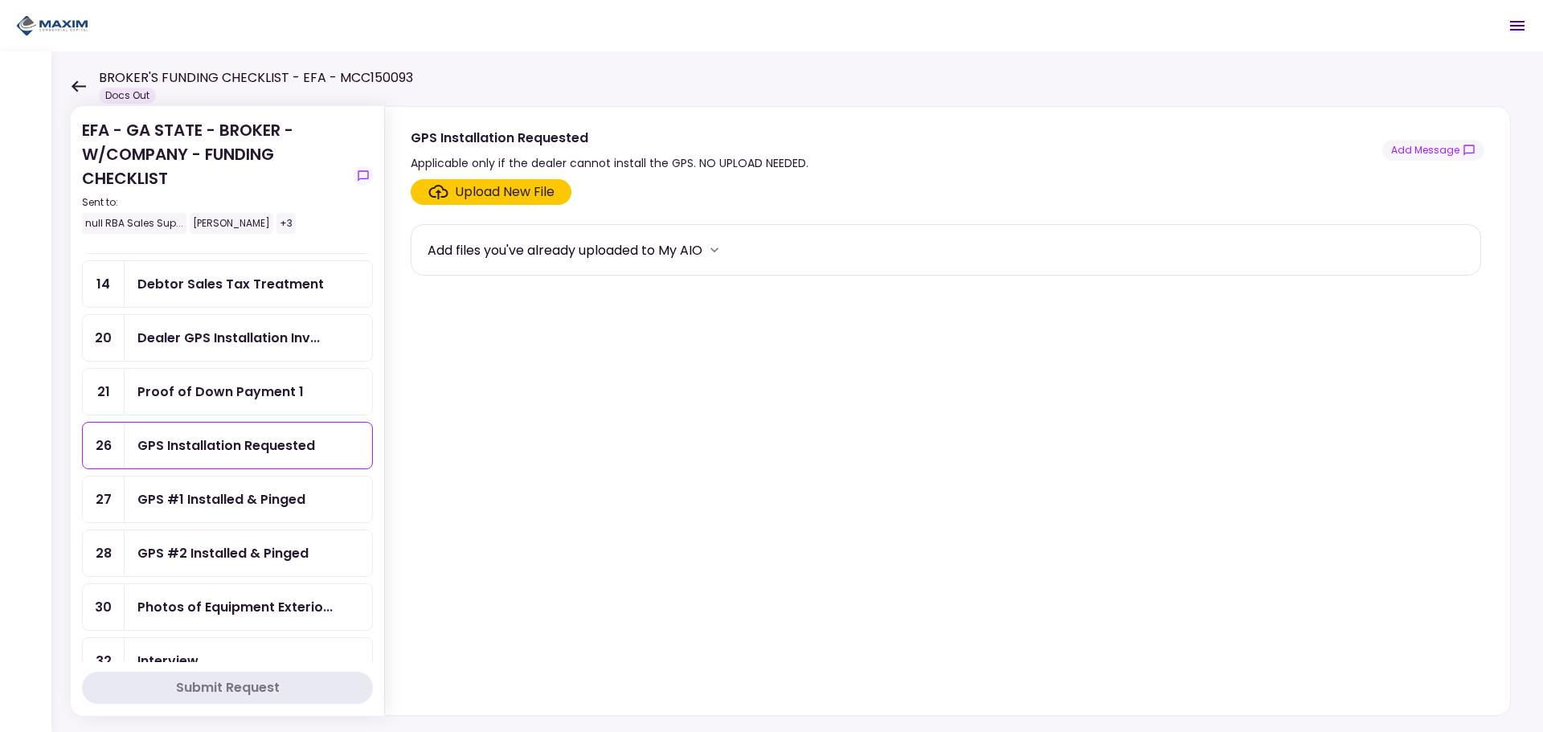
click at [272, 441] on div "GPS Installation Requested" at bounding box center [226, 446] width 178 height 20
click at [658, 440] on section "Upload New File Add files you've already uploaded to My AIO" at bounding box center [948, 444] width 1074 height 530
click at [244, 443] on div "GPS Installation Requested" at bounding box center [226, 446] width 178 height 20
click at [248, 399] on div "Proof of Down Payment 1" at bounding box center [220, 392] width 166 height 20
click at [257, 325] on div "Dealer GPS Installation Inv..." at bounding box center [249, 338] width 248 height 46
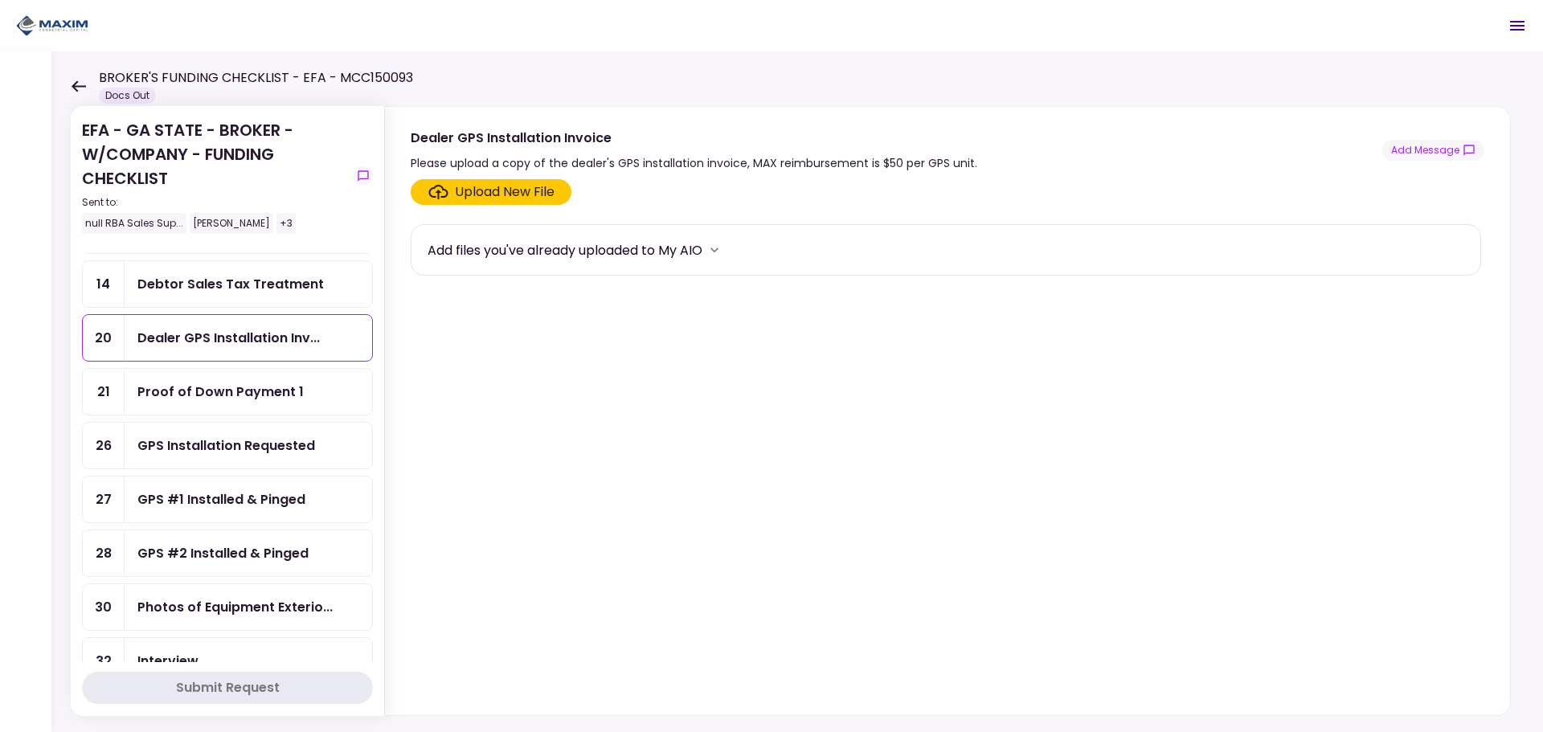
click at [227, 462] on div "GPS Installation Requested" at bounding box center [249, 446] width 248 height 46
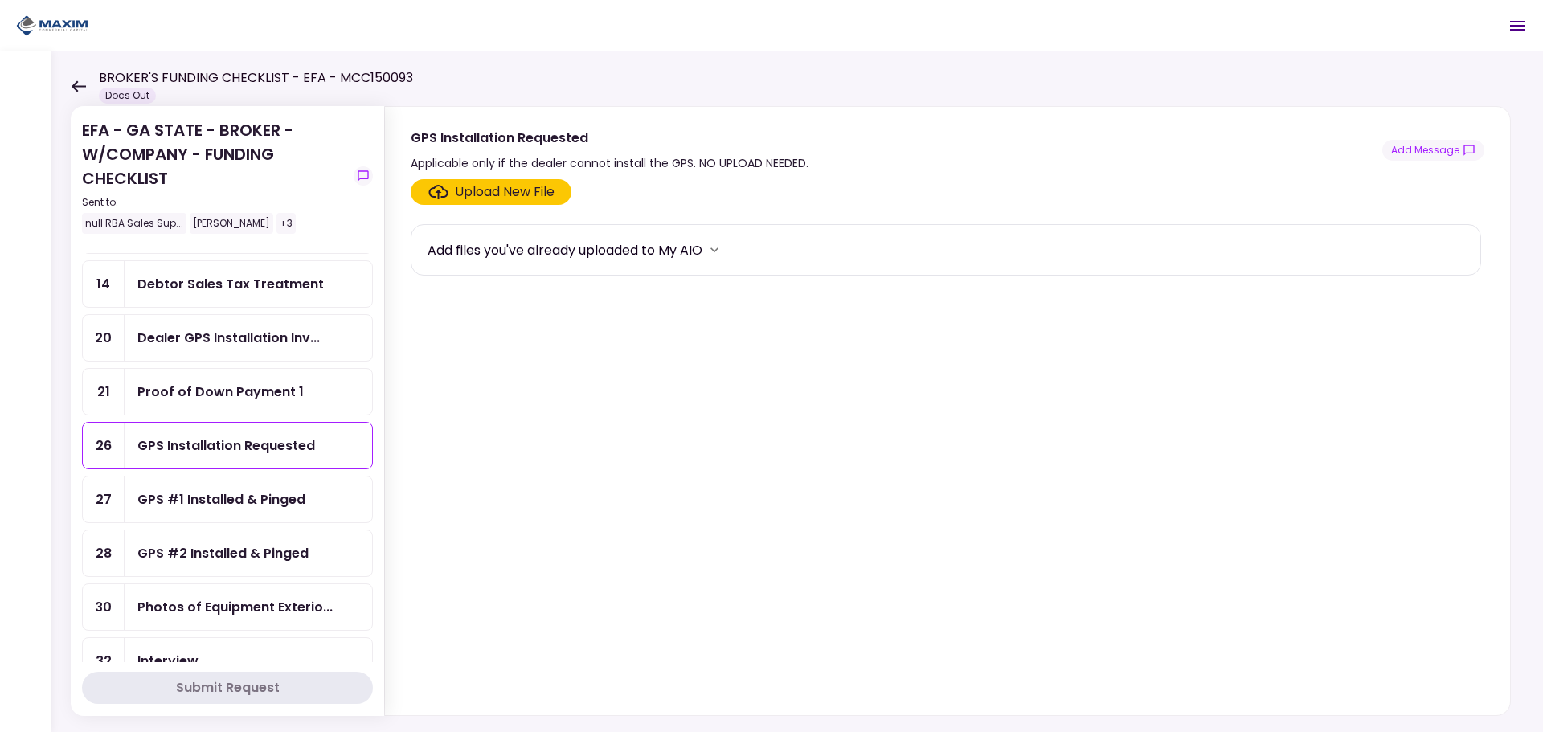
click at [237, 404] on div "Proof of Down Payment 1" at bounding box center [249, 392] width 248 height 46
click at [244, 348] on div "Dealer GPS Installation Inv..." at bounding box center [249, 338] width 248 height 46
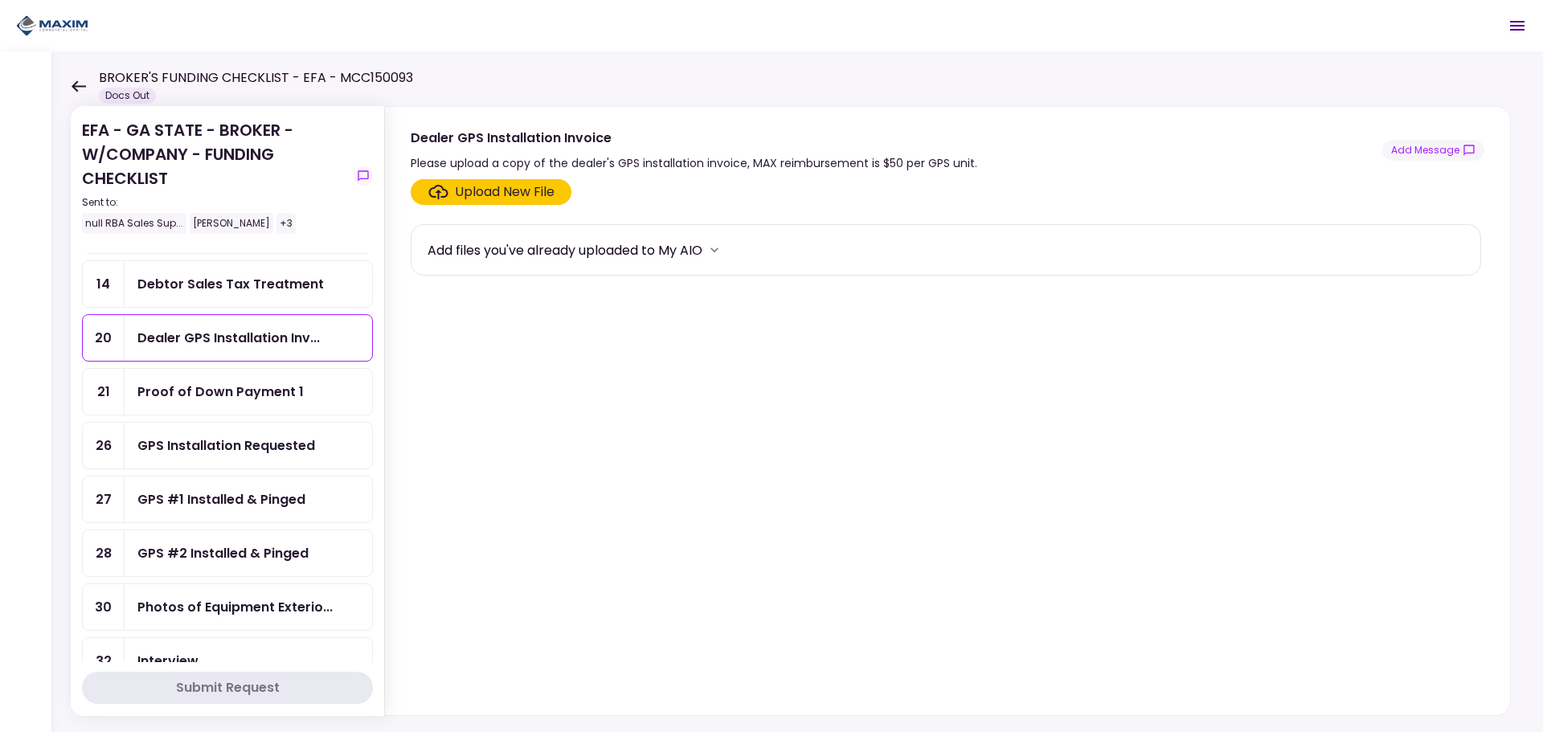
click at [236, 446] on div "GPS Installation Requested" at bounding box center [226, 446] width 178 height 20
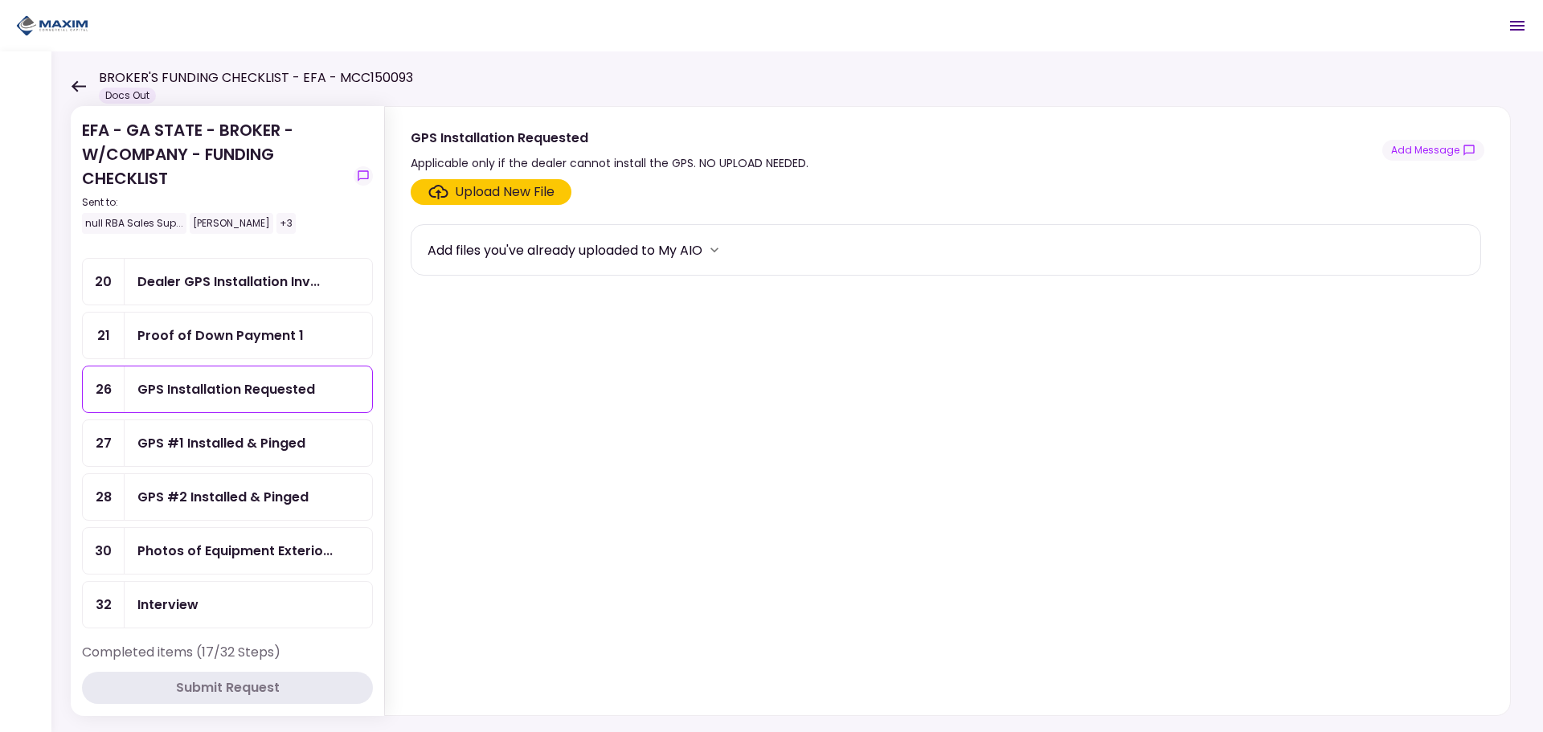
scroll to position [563, 0]
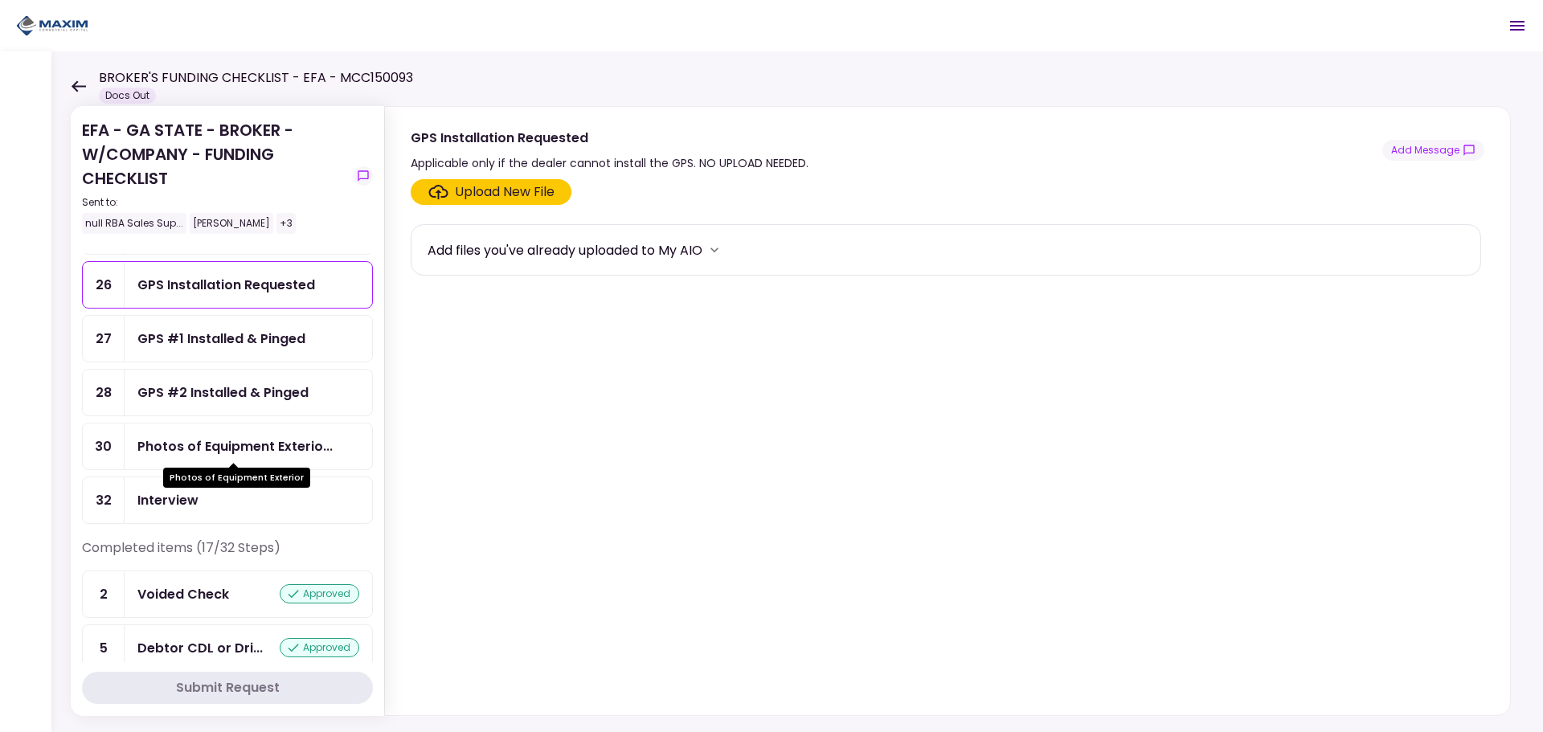
click at [280, 449] on div "Photos of Equipment Exterio..." at bounding box center [234, 446] width 195 height 20
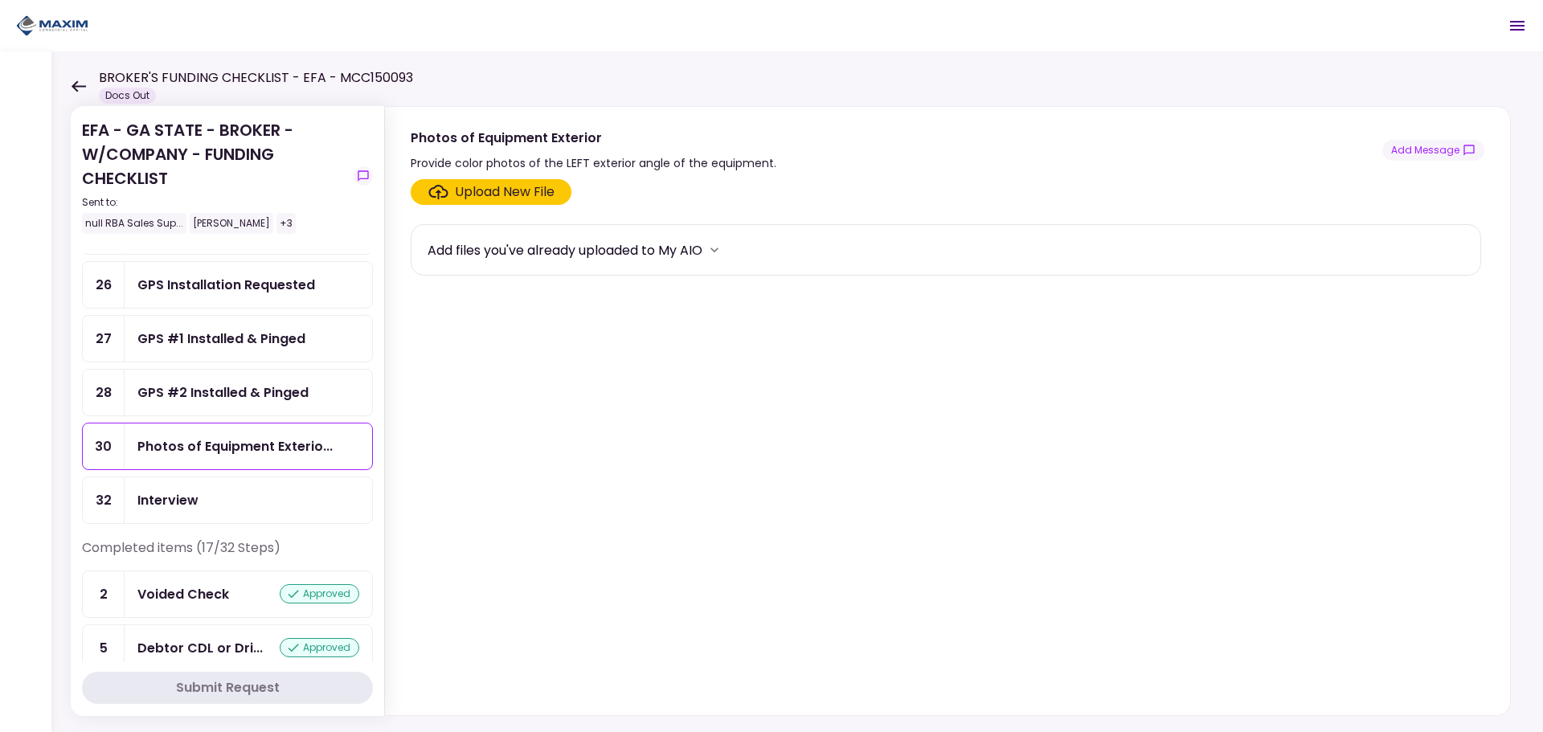
click at [504, 196] on div "Upload New File" at bounding box center [505, 191] width 100 height 19
click at [0, 0] on input "Upload New File" at bounding box center [0, 0] width 0 height 0
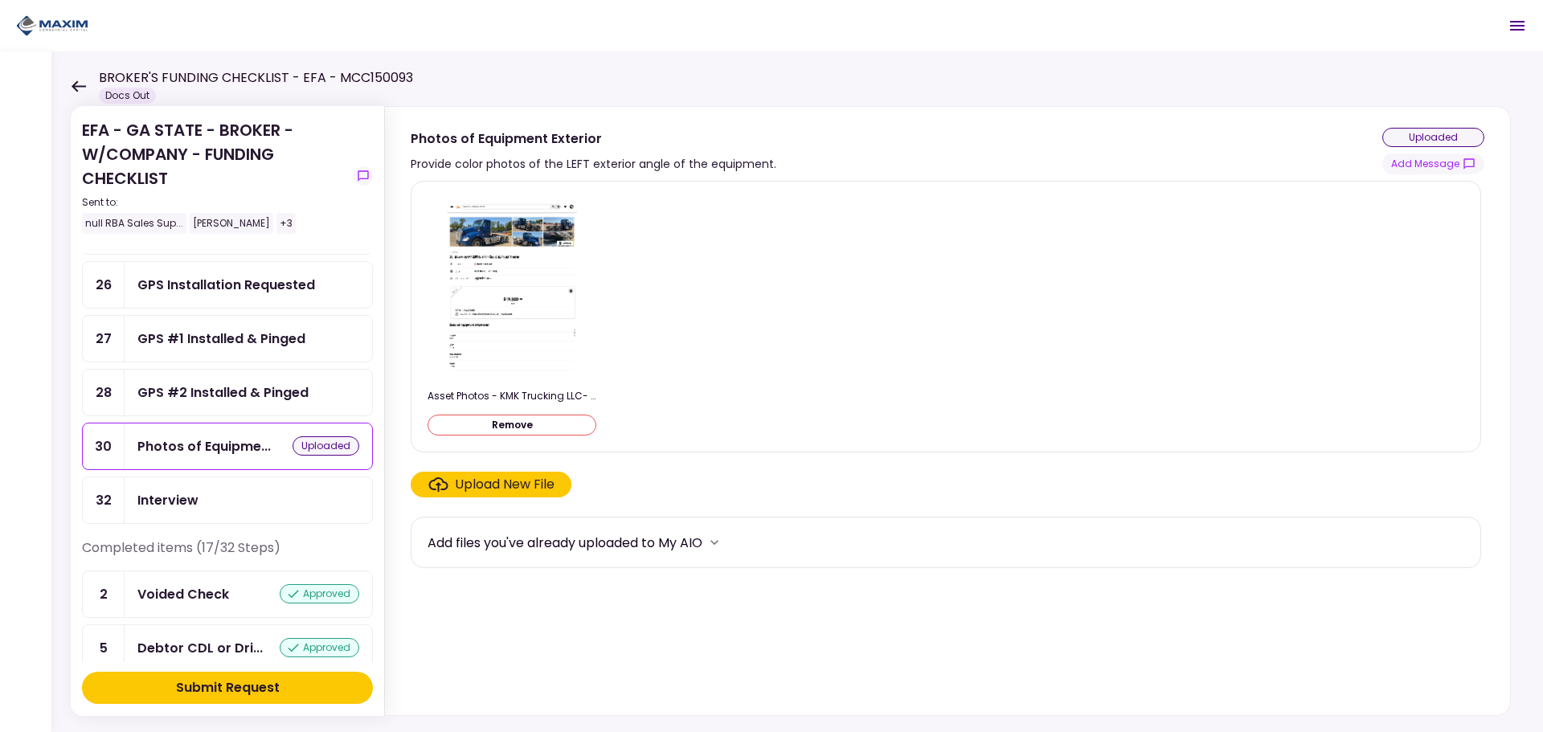
click at [247, 694] on div "Submit Request" at bounding box center [228, 687] width 104 height 19
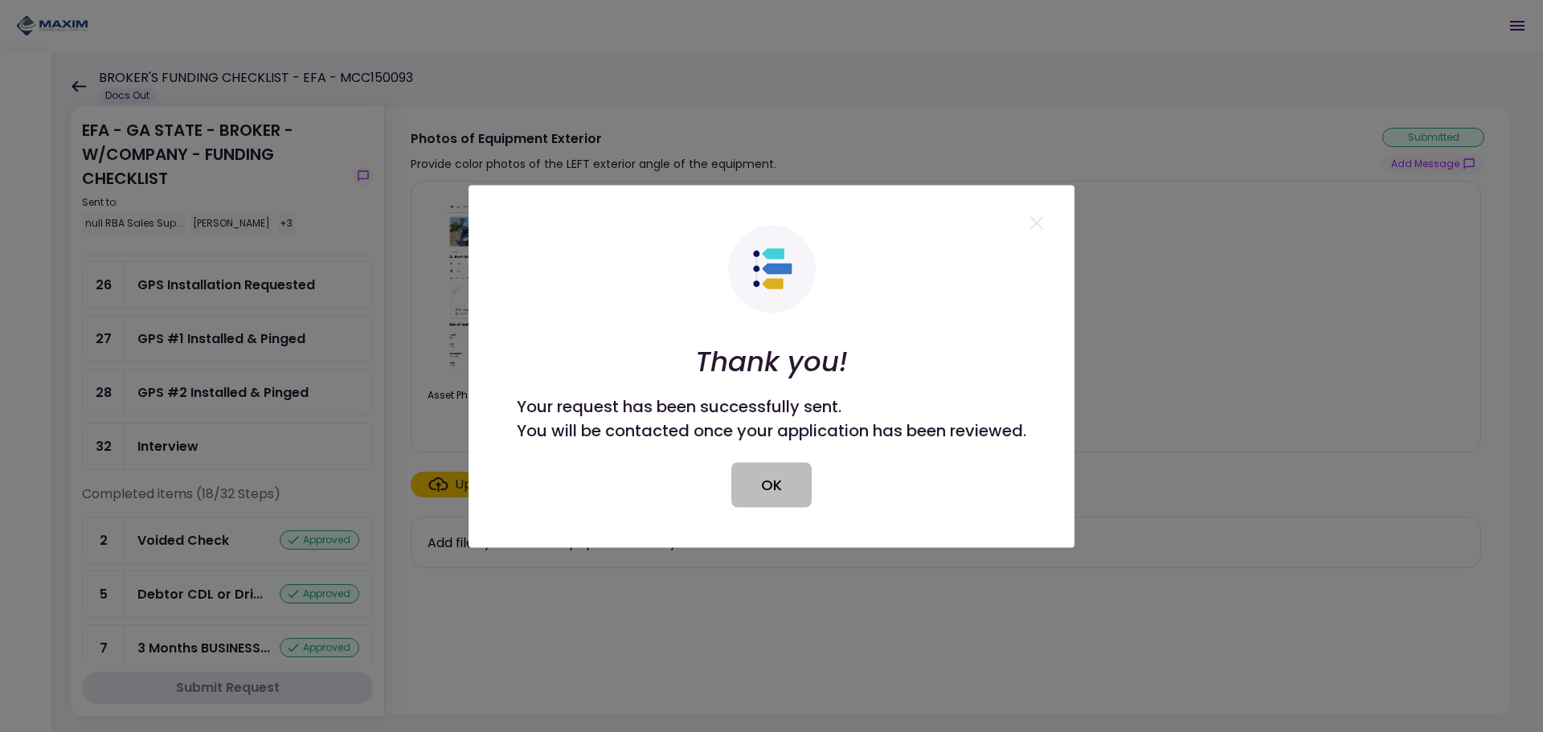
click at [762, 470] on button "OK" at bounding box center [771, 484] width 80 height 45
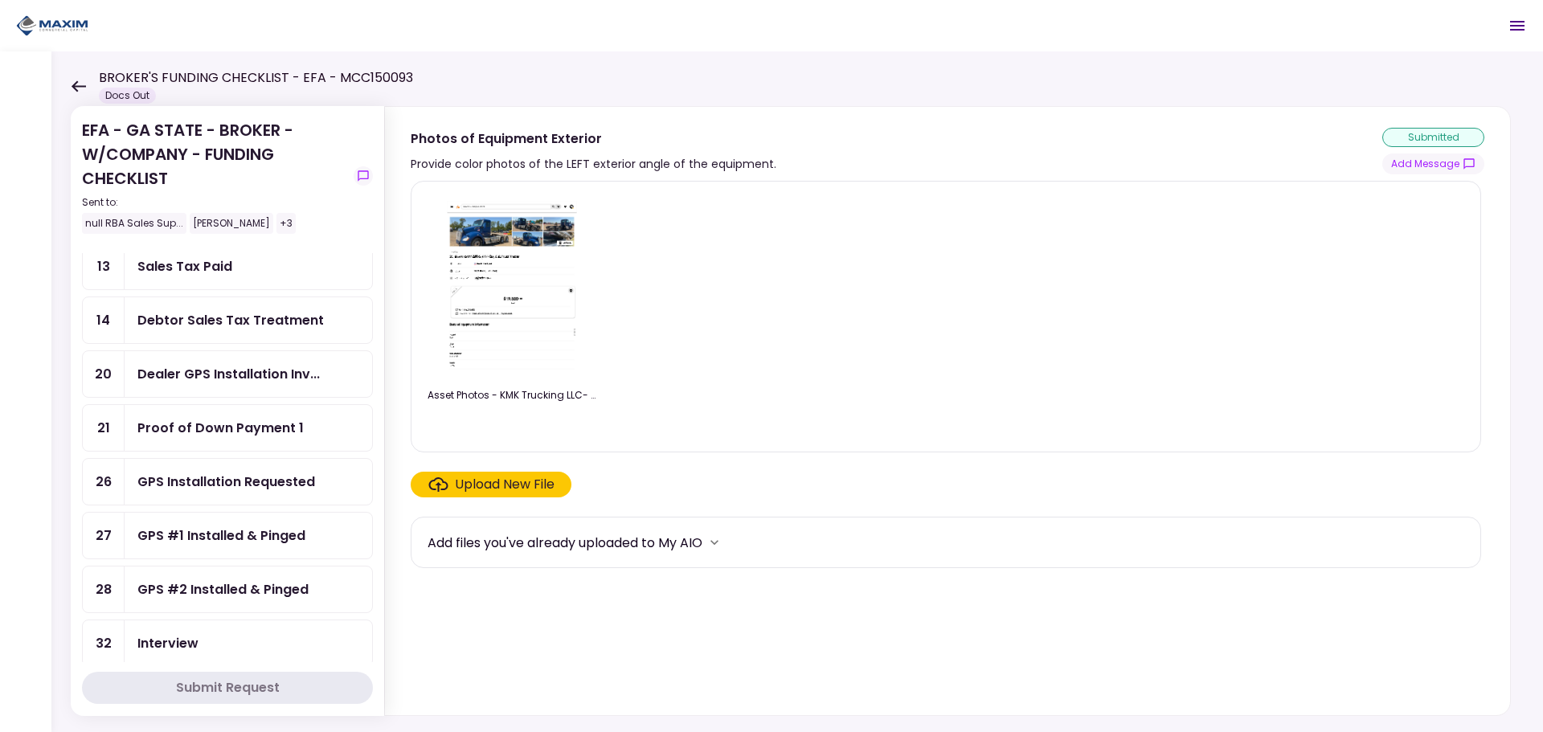
scroll to position [402, 0]
